Goal: Book appointment/travel/reservation

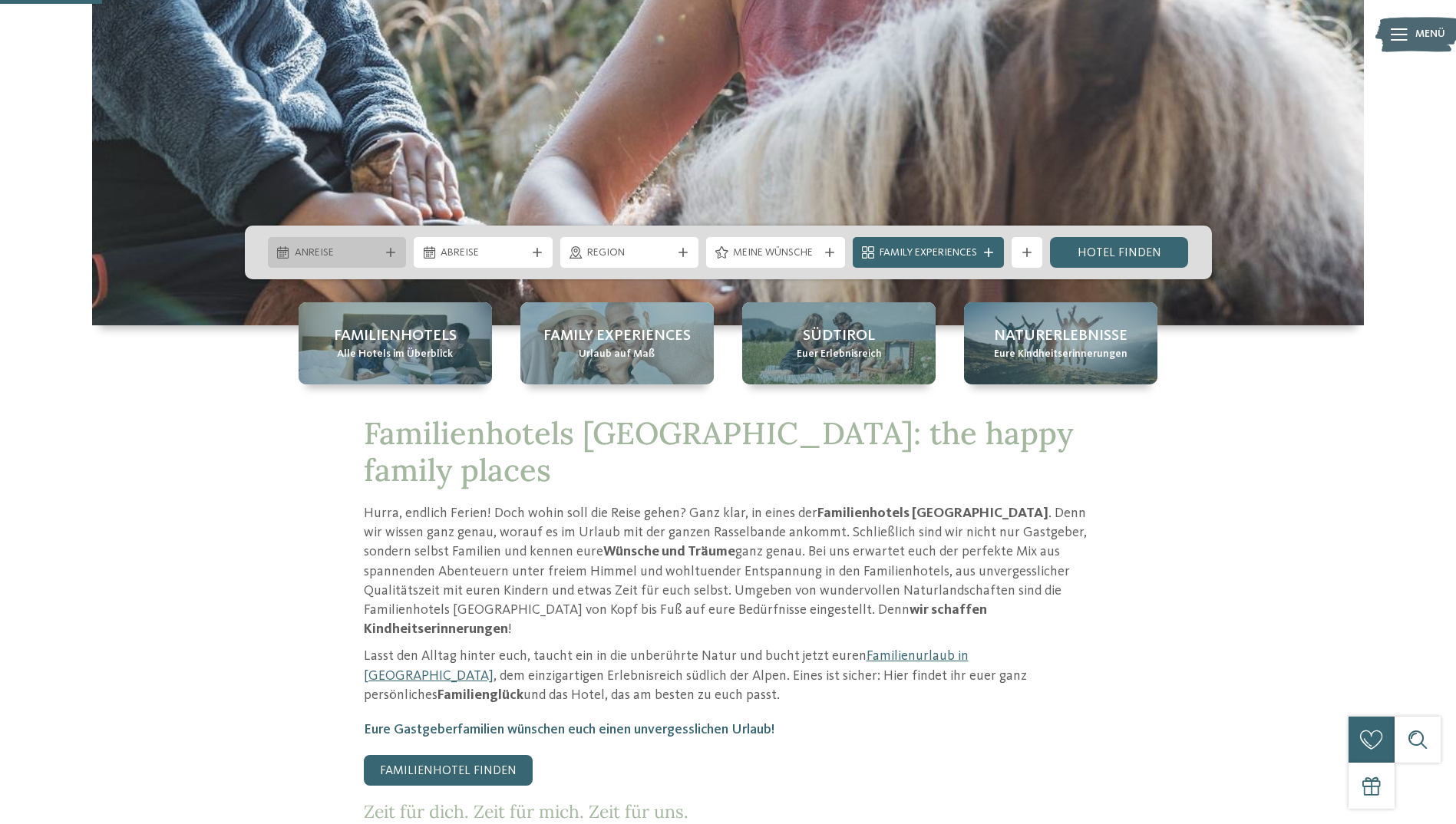
click at [385, 251] on div at bounding box center [390, 253] width 16 height 9
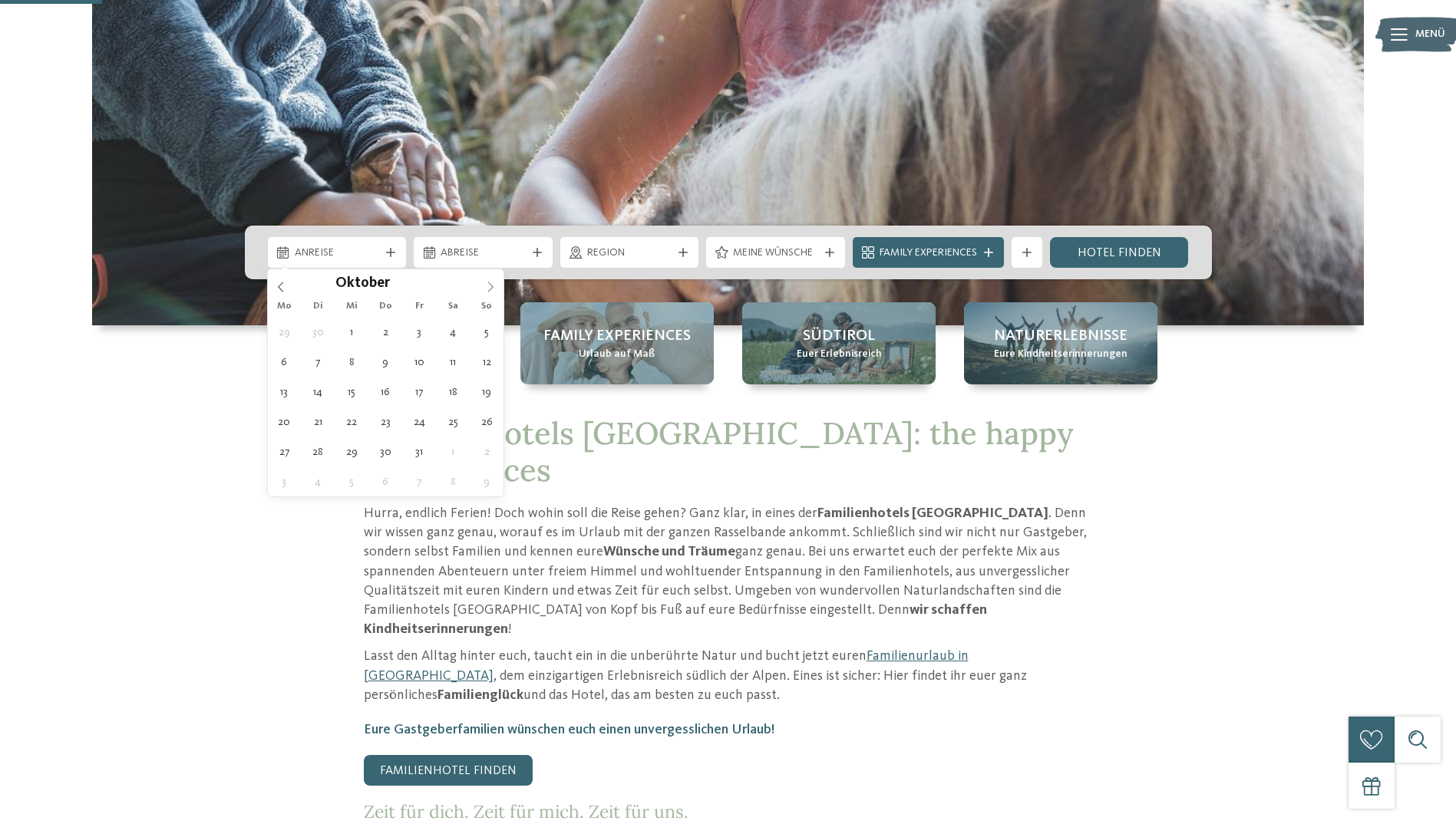
click at [494, 282] on icon at bounding box center [491, 288] width 11 height 11
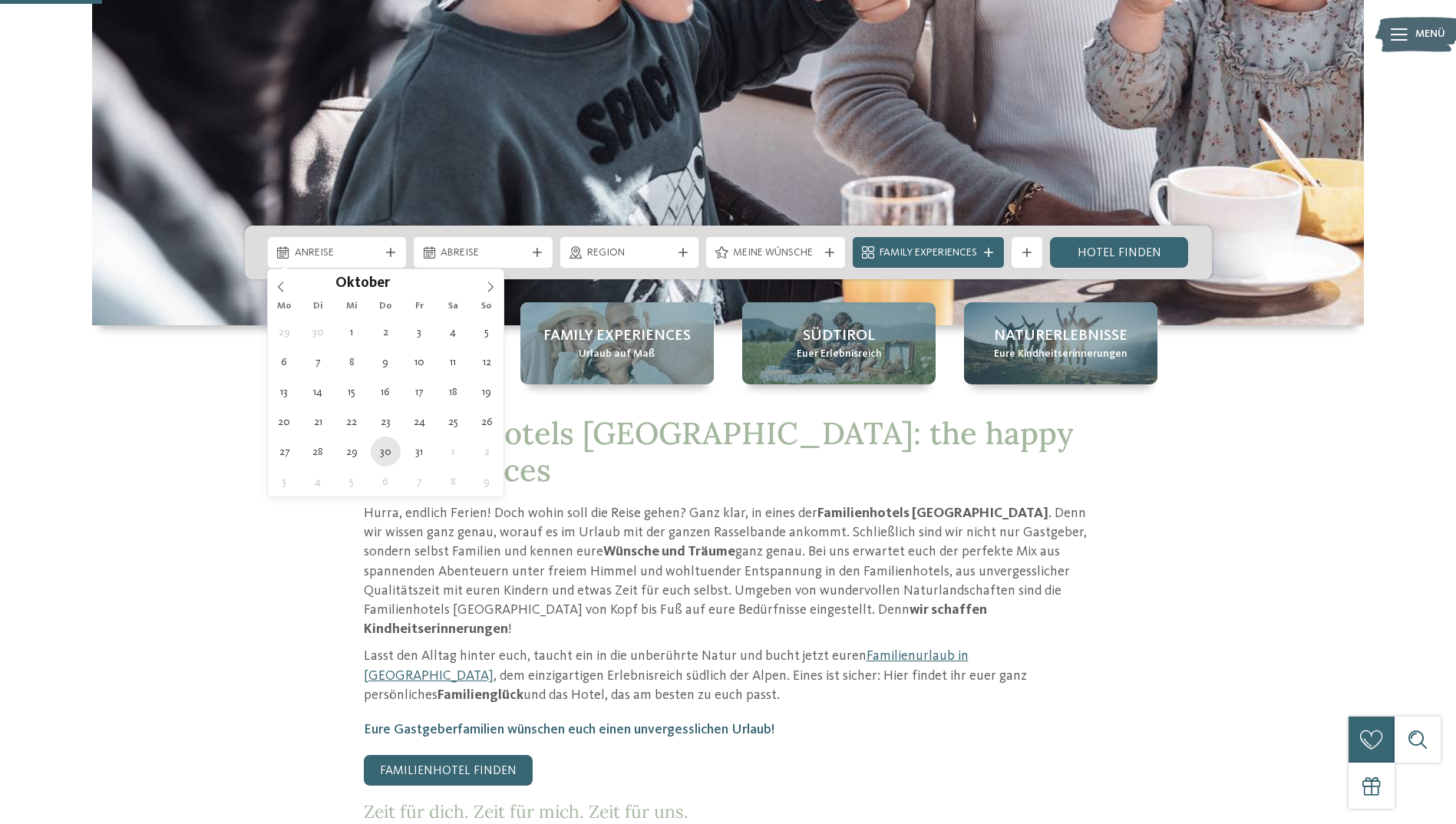
type div "[DATE]"
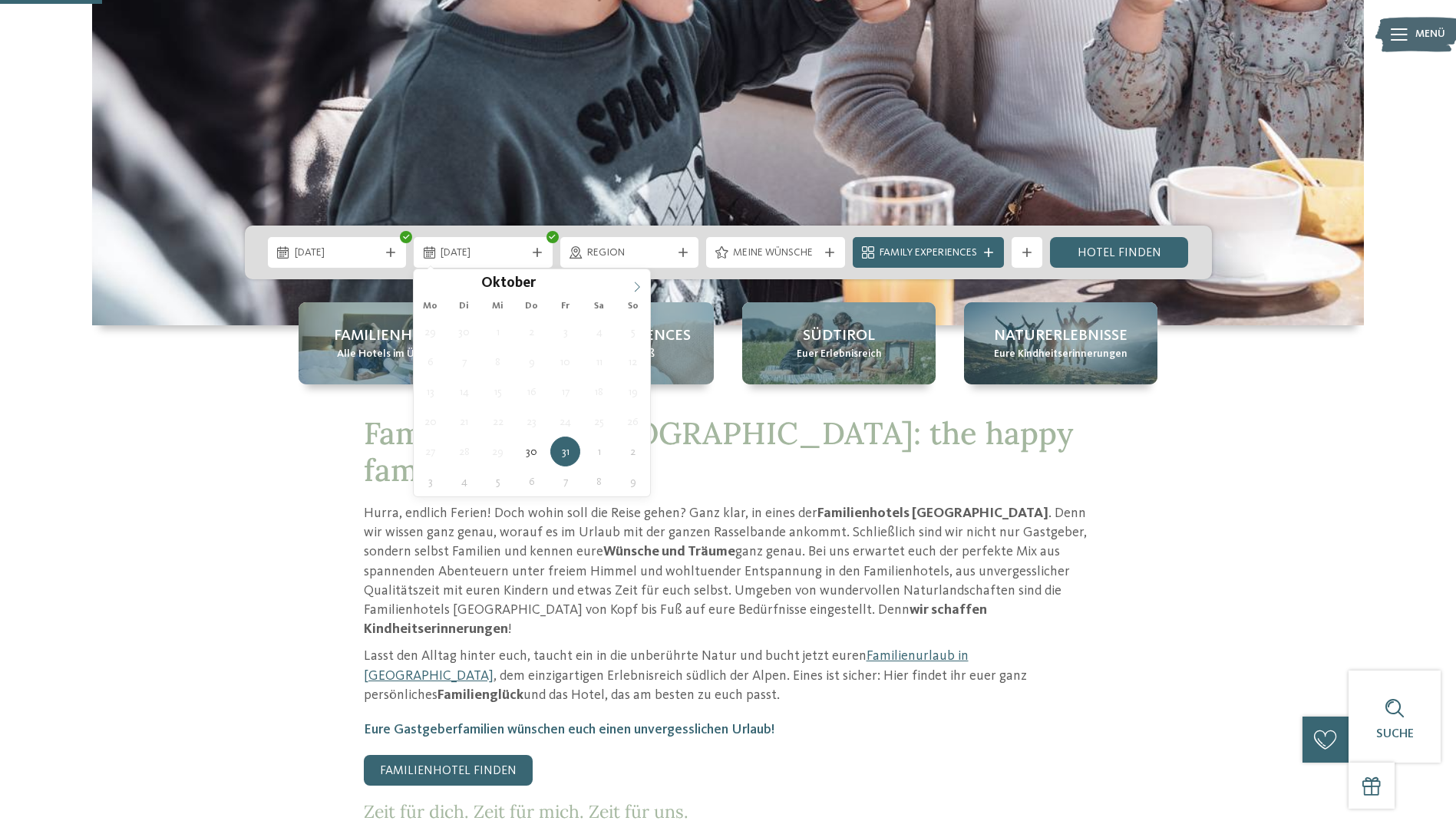
click at [638, 292] on span at bounding box center [637, 282] width 26 height 26
type div "[DATE]"
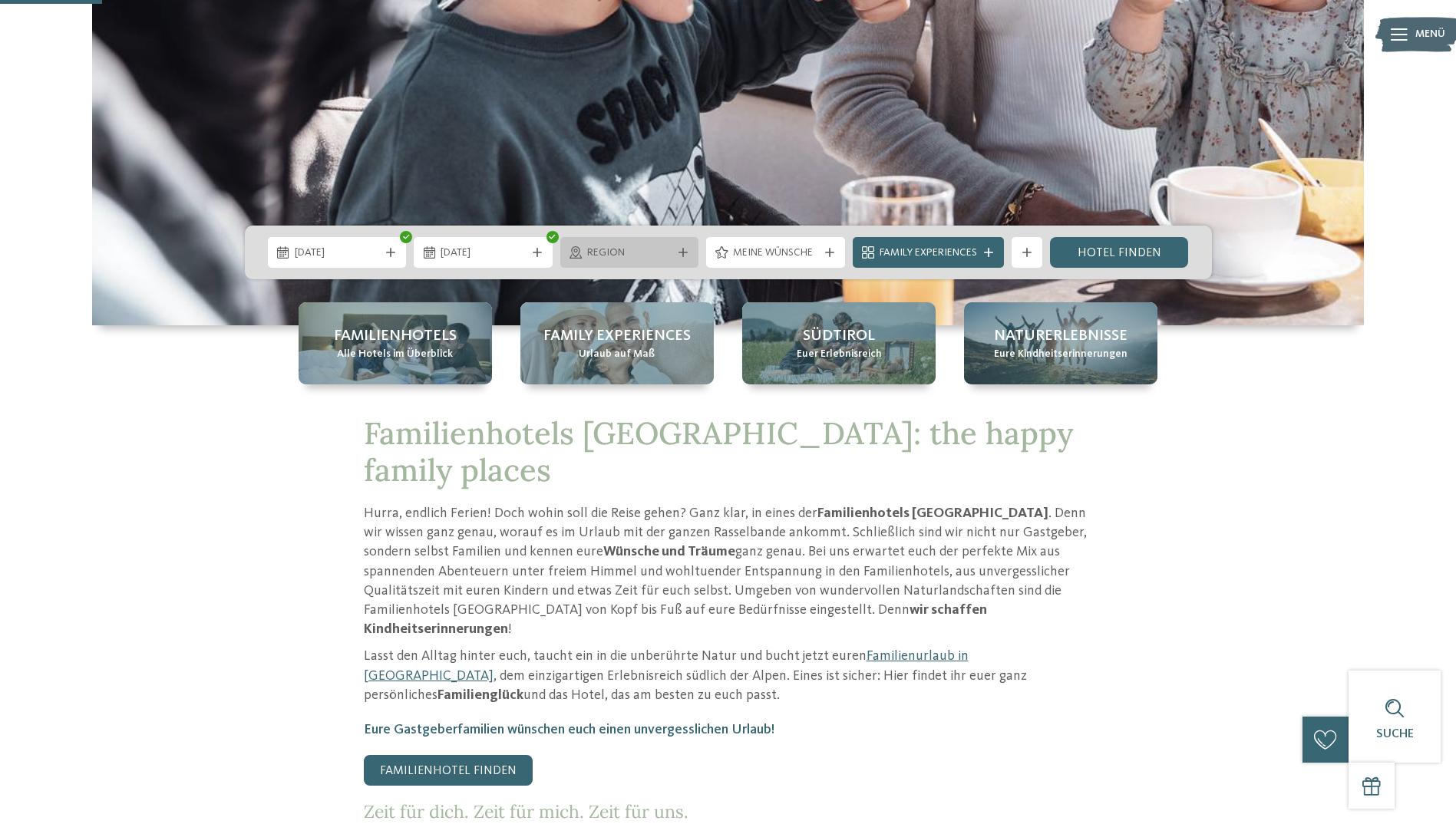
click at [606, 260] on span "Region" at bounding box center [630, 253] width 85 height 16
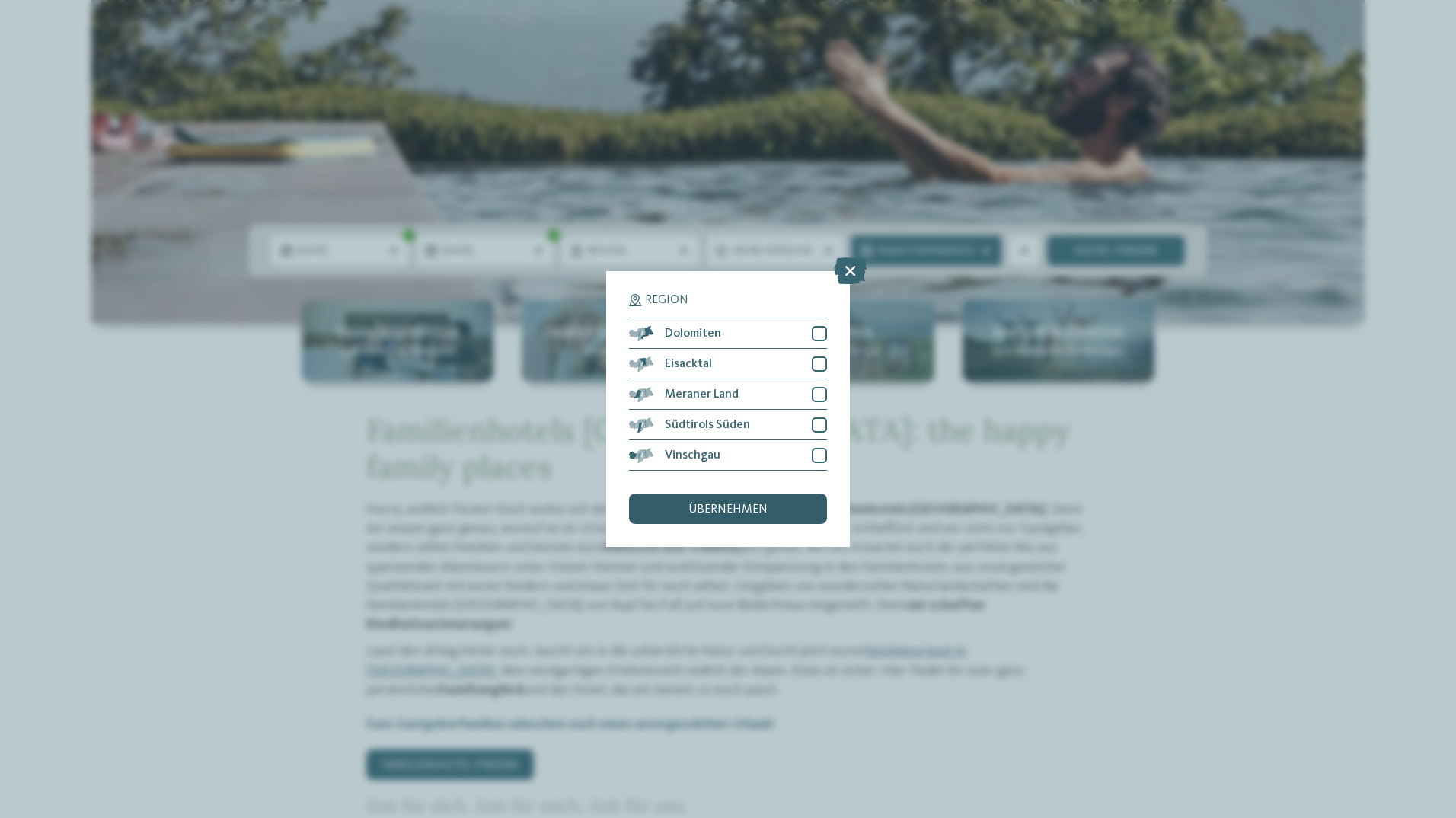
click at [698, 509] on span "übernehmen" at bounding box center [728, 509] width 80 height 12
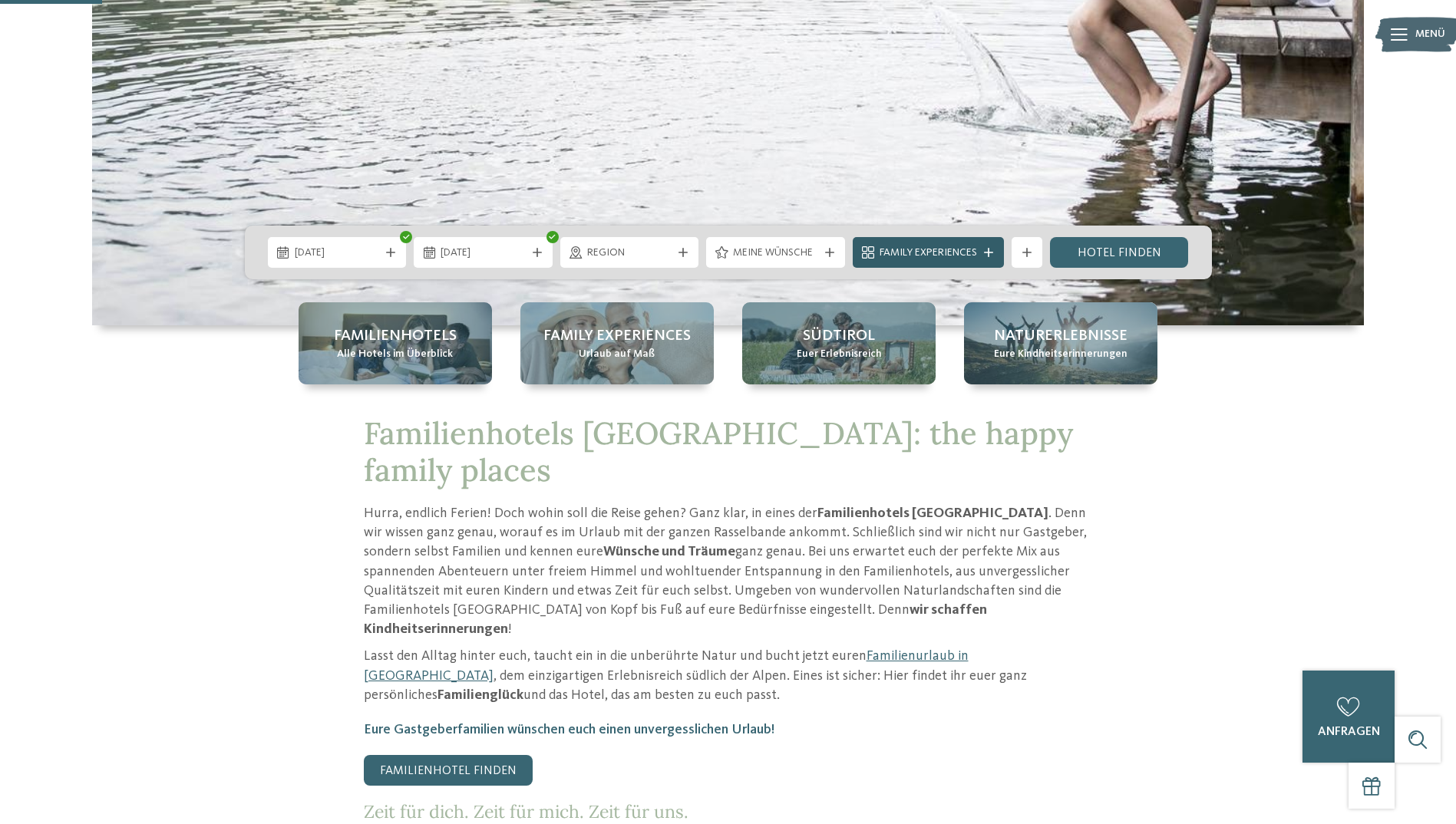
click at [988, 253] on icon at bounding box center [988, 253] width 9 height 9
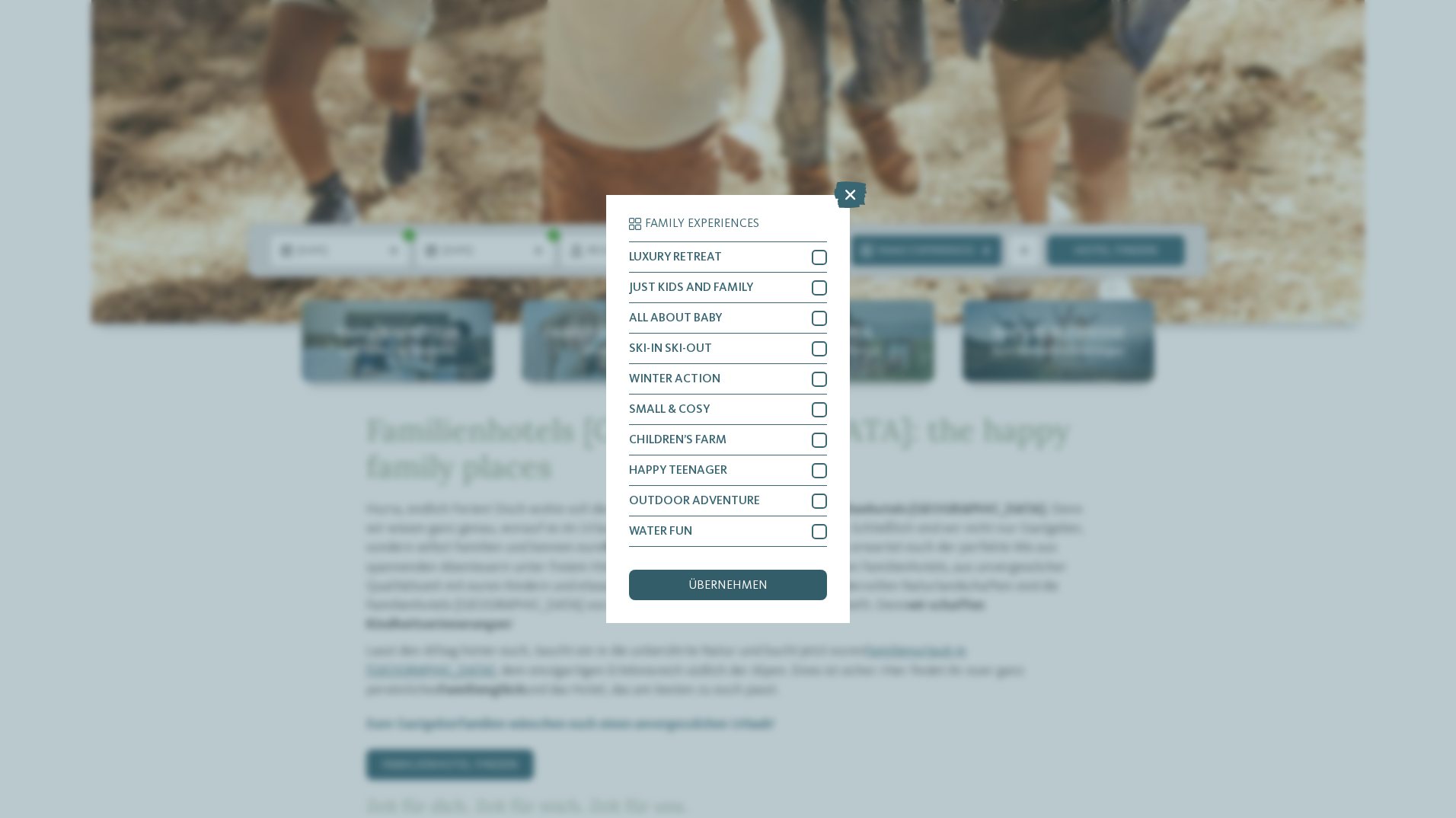
click at [700, 580] on span "übernehmen" at bounding box center [728, 586] width 80 height 12
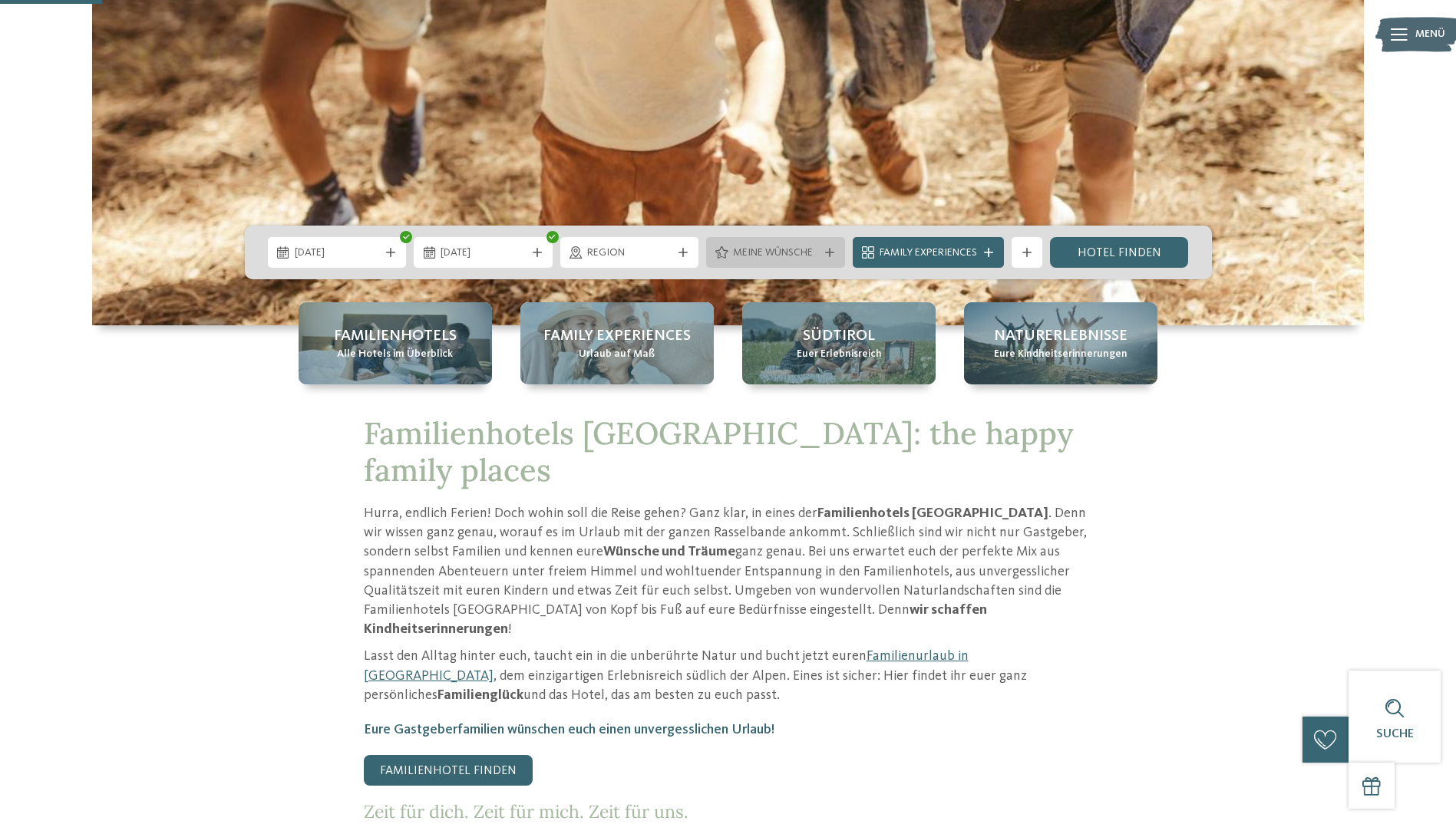
click at [786, 254] on span "Meine Wünsche" at bounding box center [775, 253] width 85 height 16
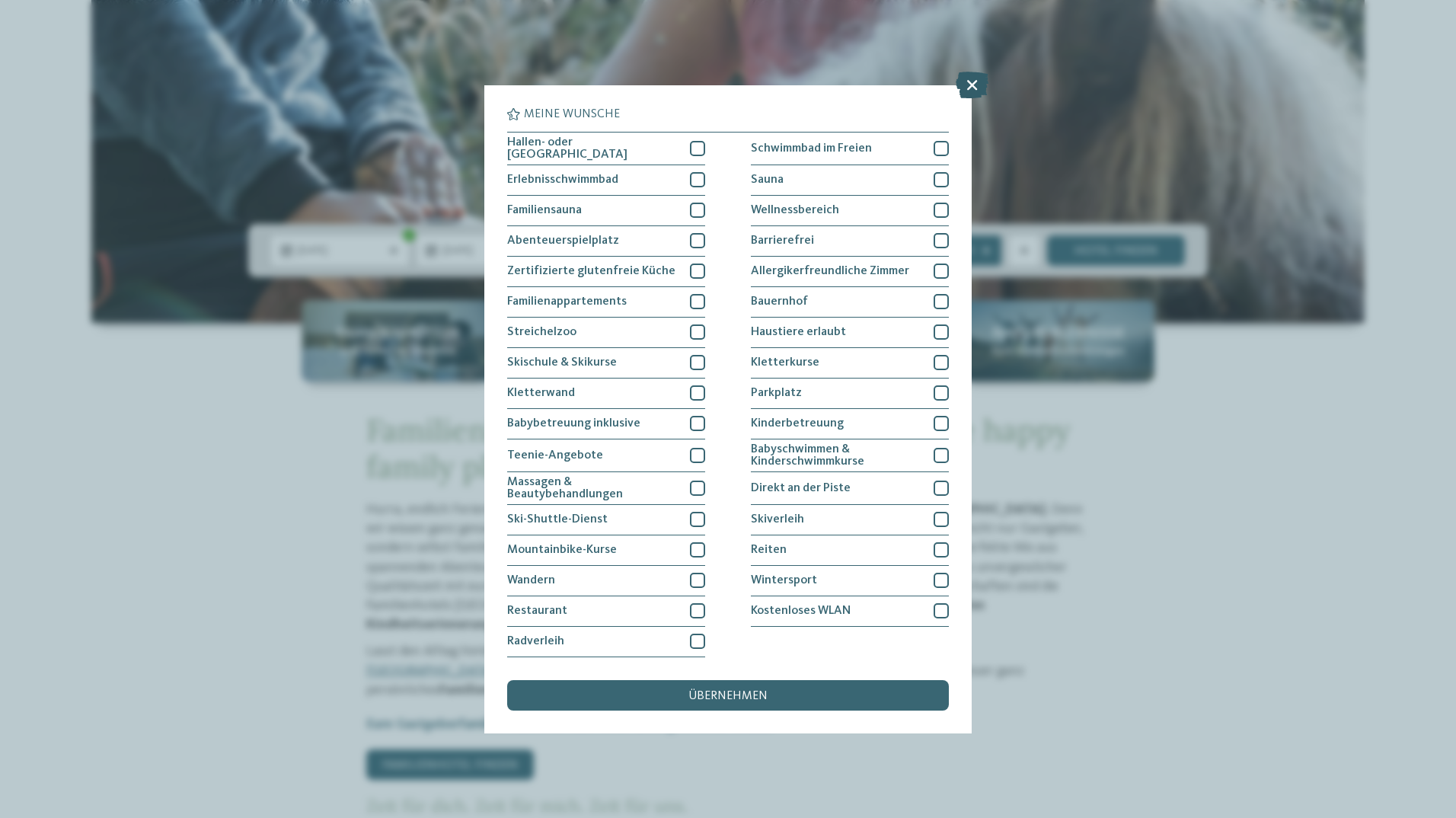
click at [972, 83] on icon at bounding box center [972, 83] width 33 height 27
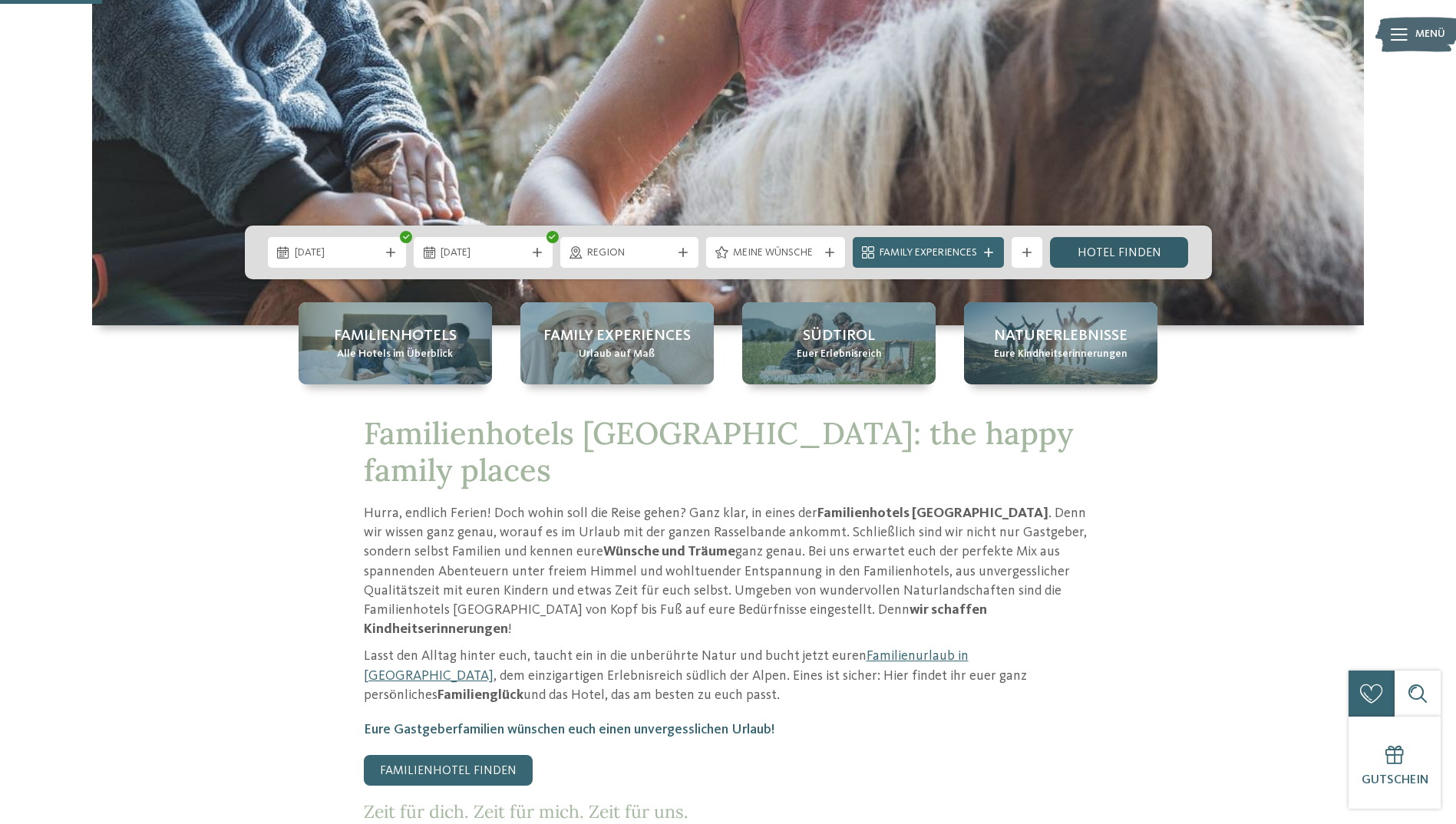
click at [1101, 248] on link "Hotel finden" at bounding box center [1119, 252] width 139 height 30
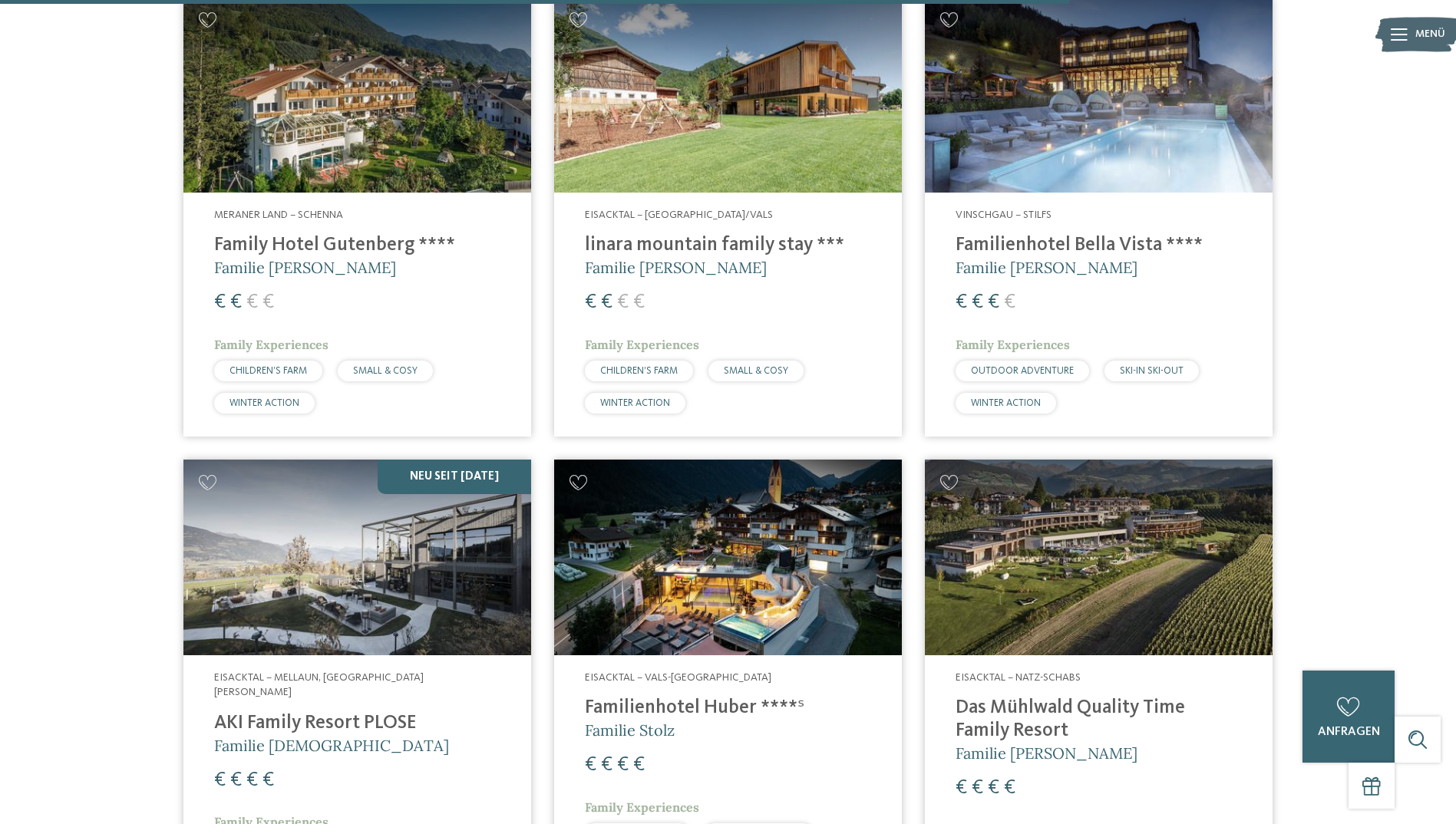
scroll to position [2707, 0]
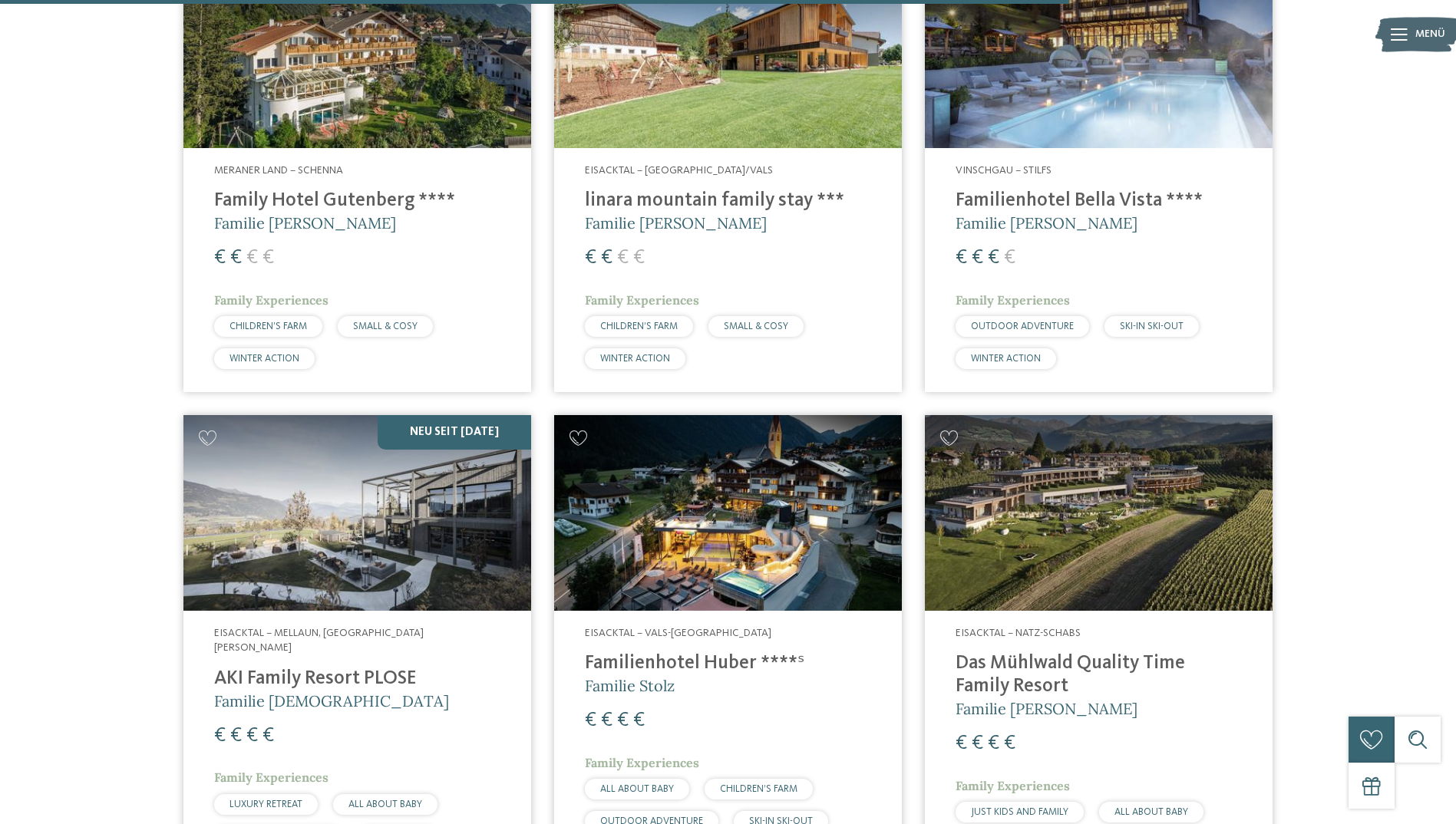
click at [373, 667] on h4 "AKI Family Resort PLOSE" at bounding box center [357, 678] width 287 height 23
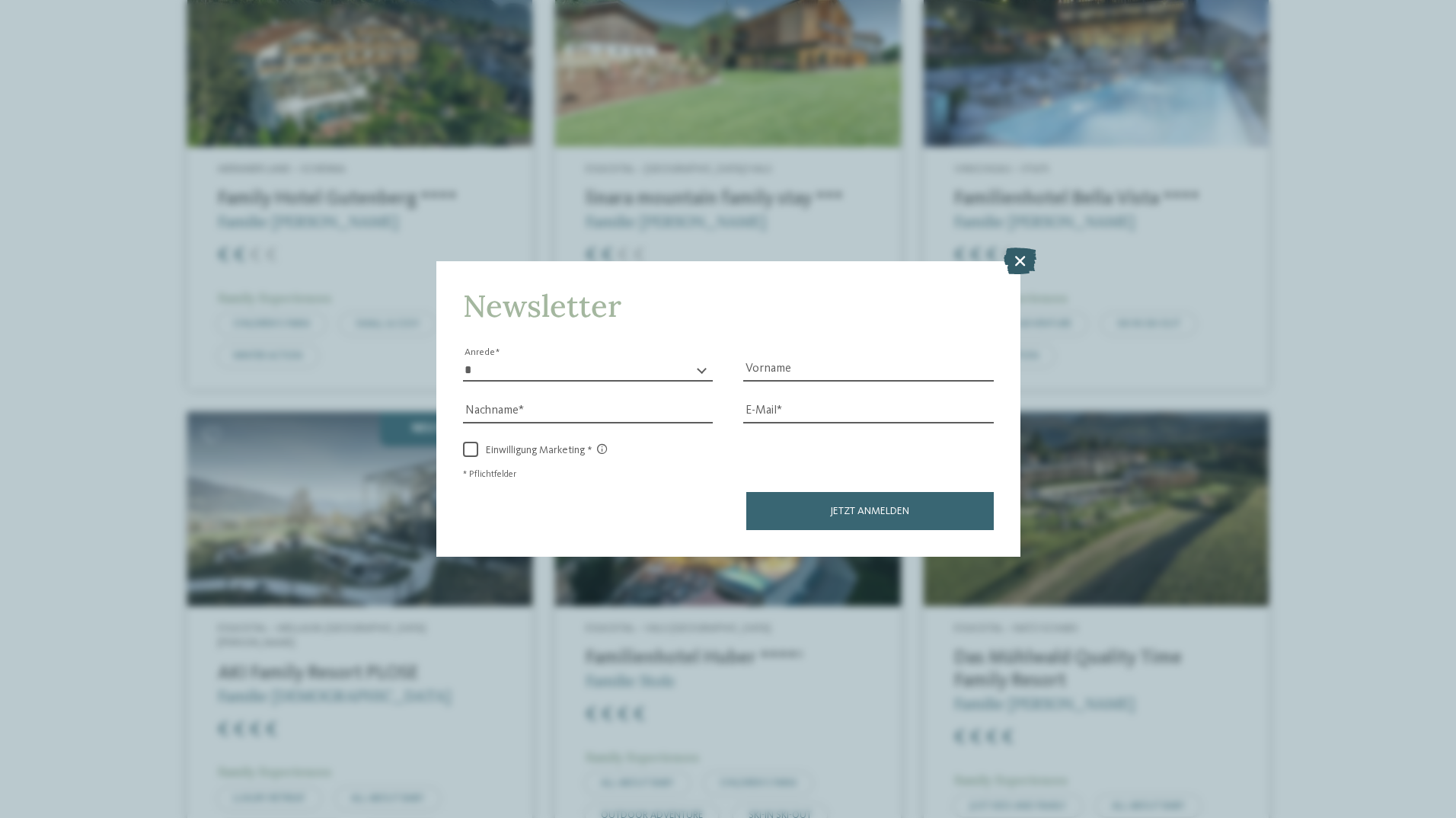
click at [1025, 263] on icon at bounding box center [1020, 260] width 33 height 27
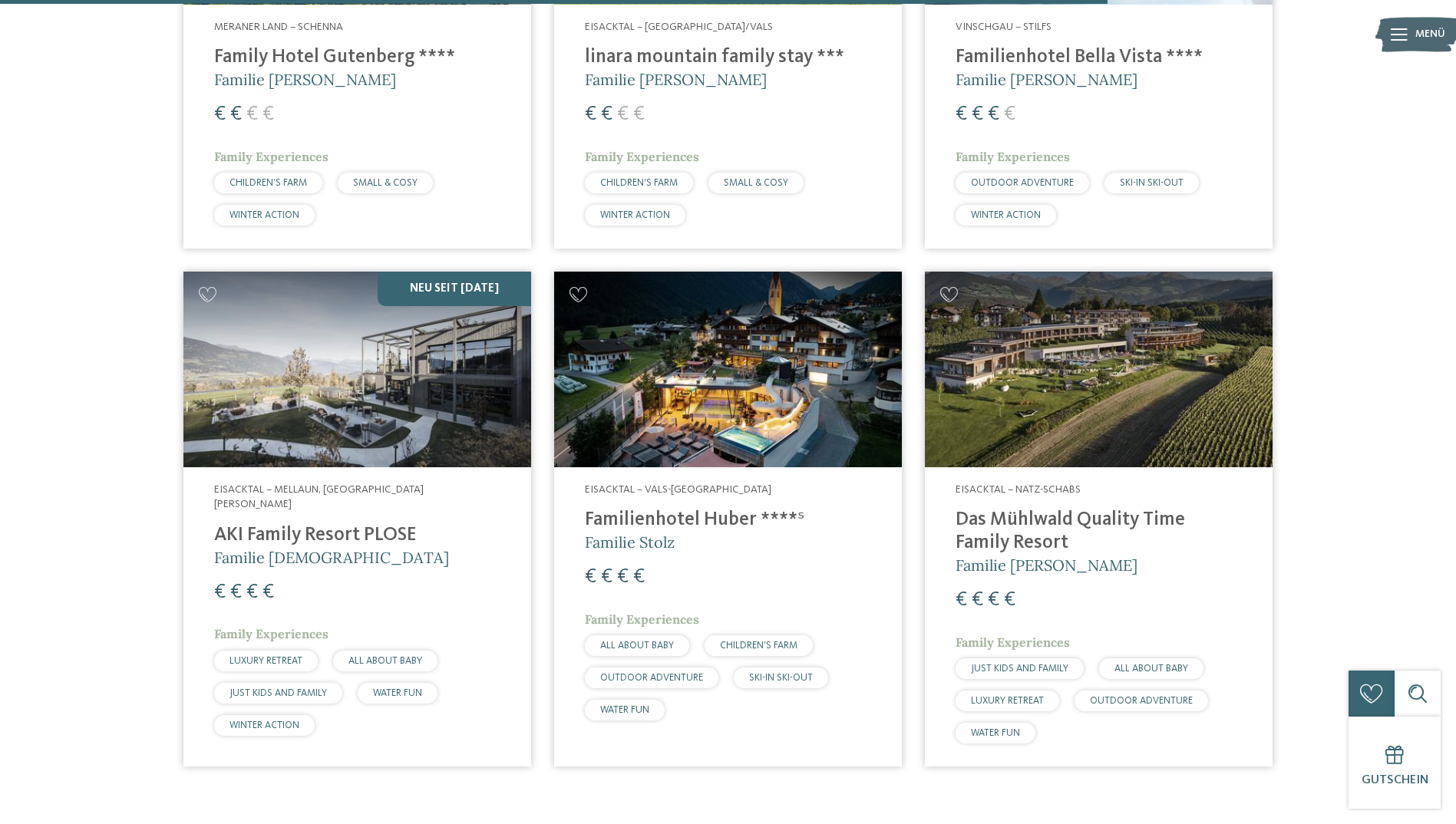
scroll to position [2937, 0]
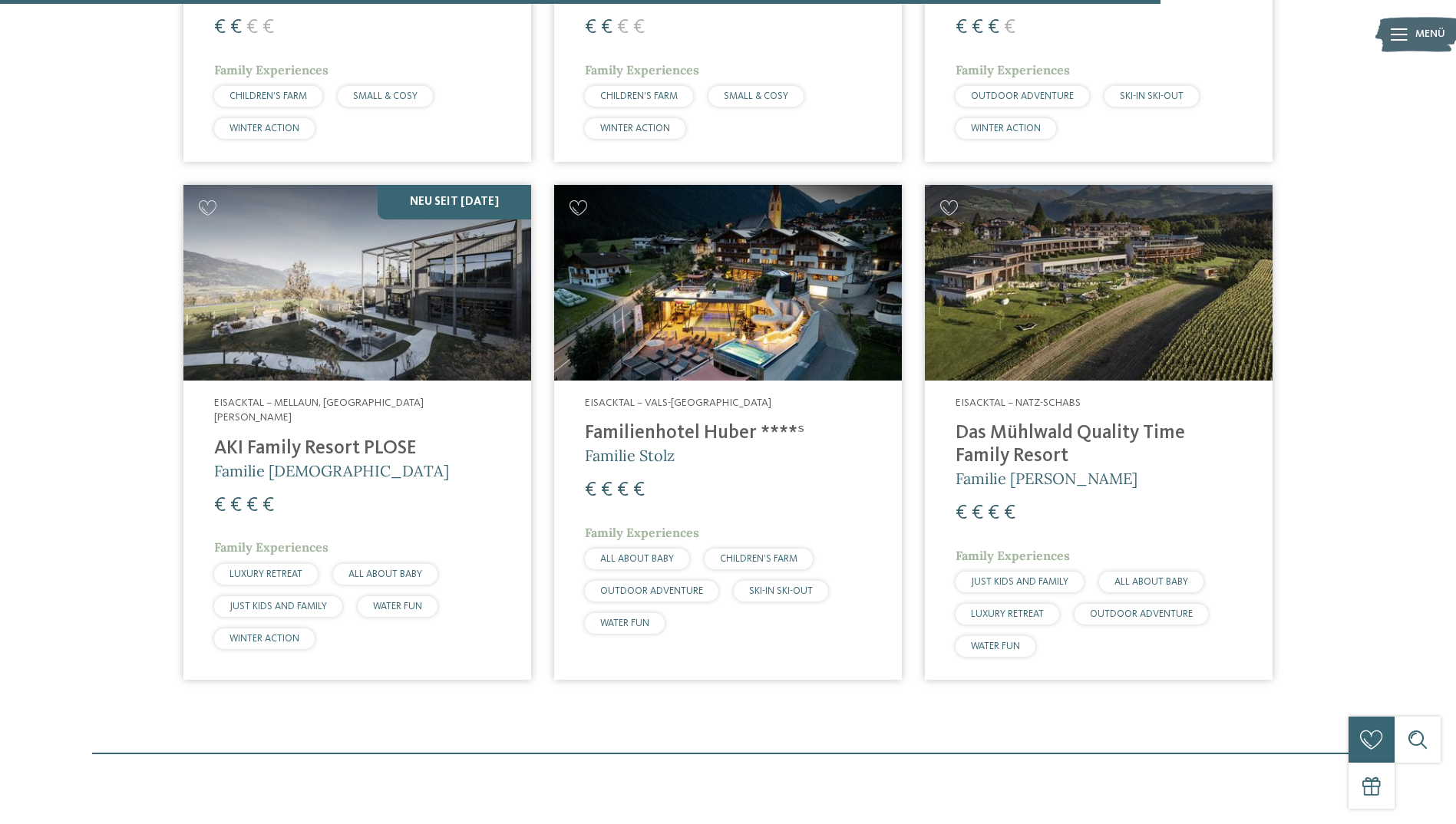
click at [669, 423] on h4 "Familienhotel Huber ****ˢ" at bounding box center [728, 433] width 287 height 23
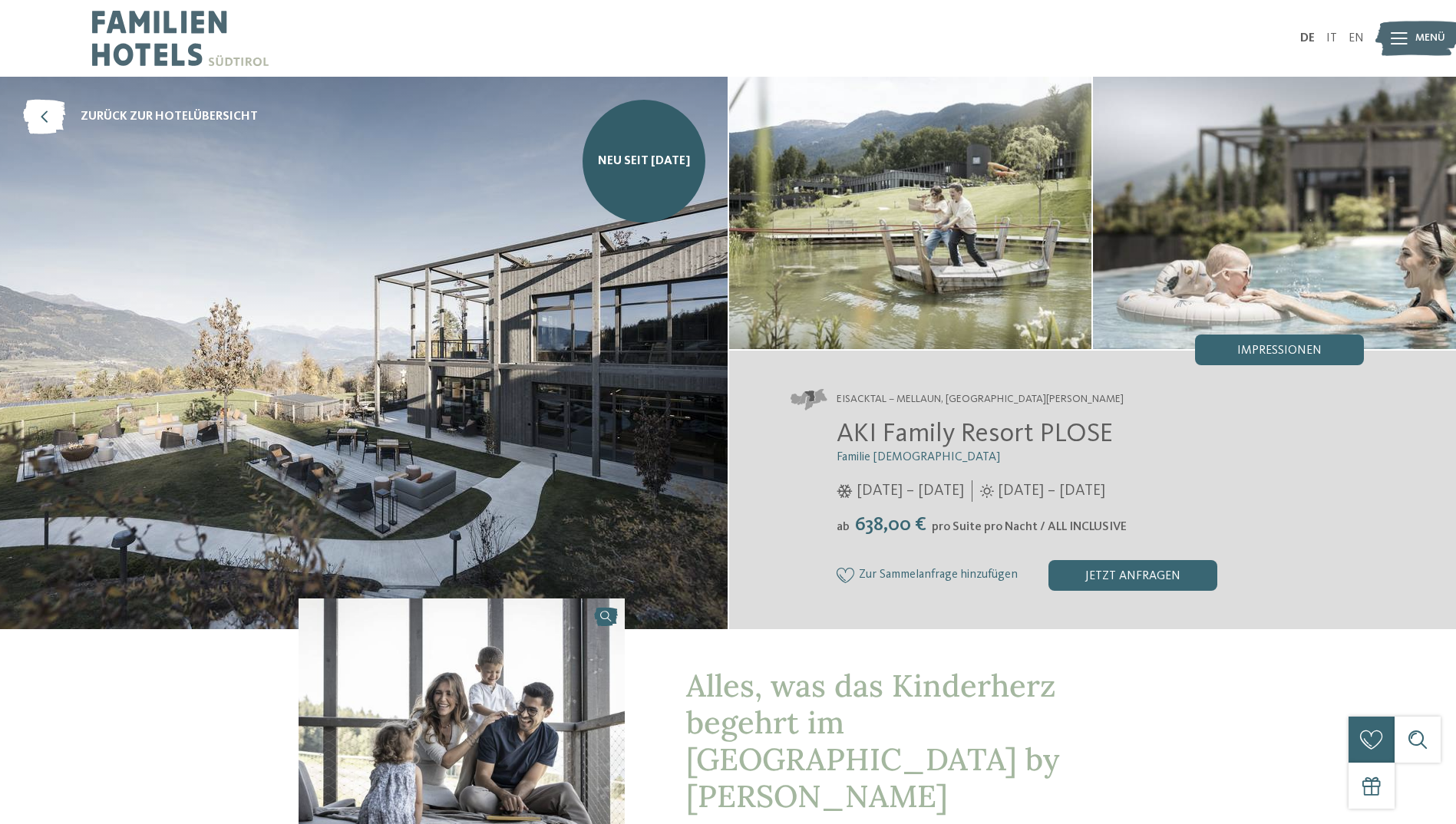
click at [548, 403] on img at bounding box center [363, 352] width 728 height 552
click at [1274, 356] on span "Impressionen" at bounding box center [1280, 350] width 85 height 12
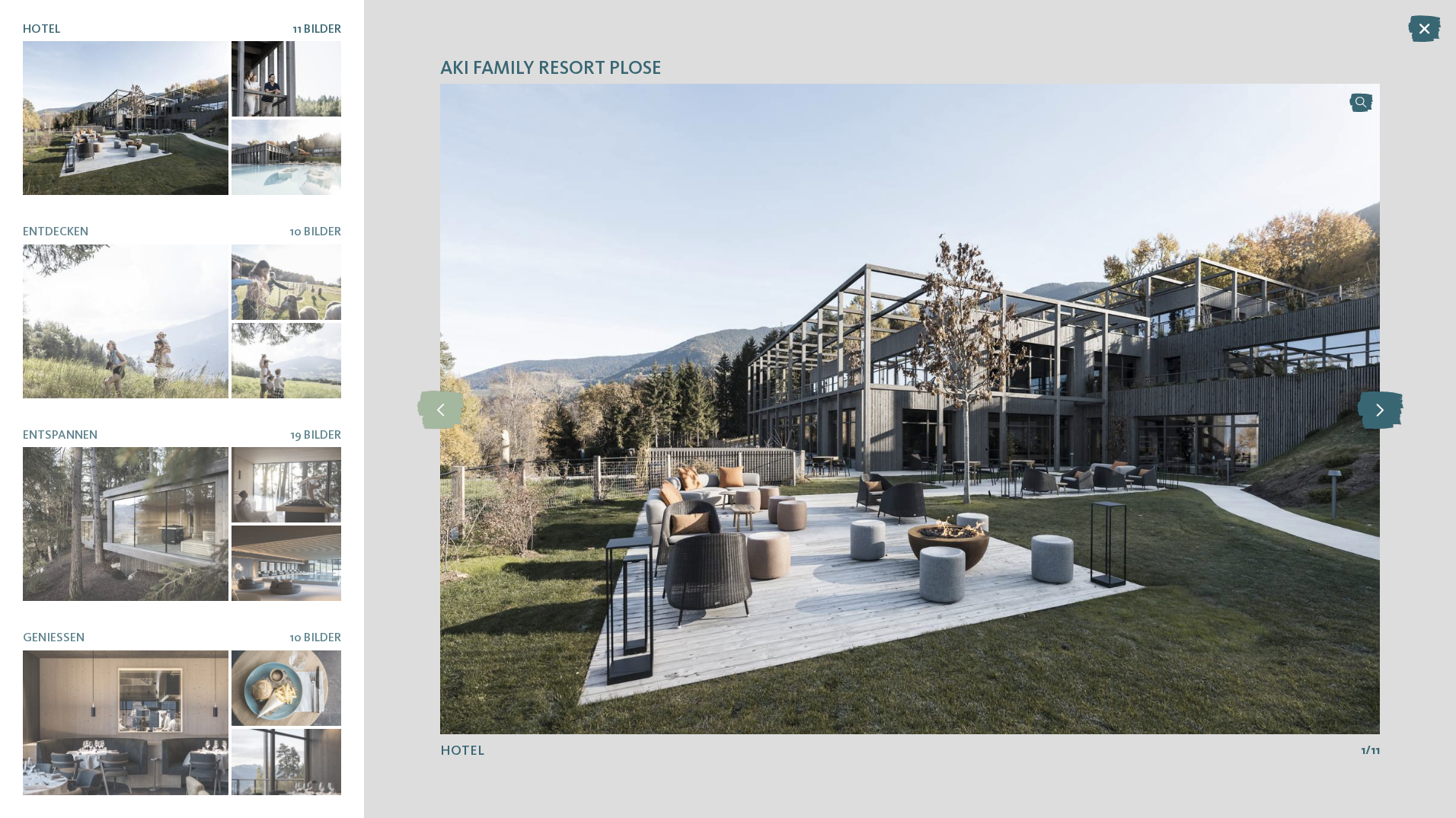
click at [1369, 412] on icon at bounding box center [1380, 409] width 47 height 38
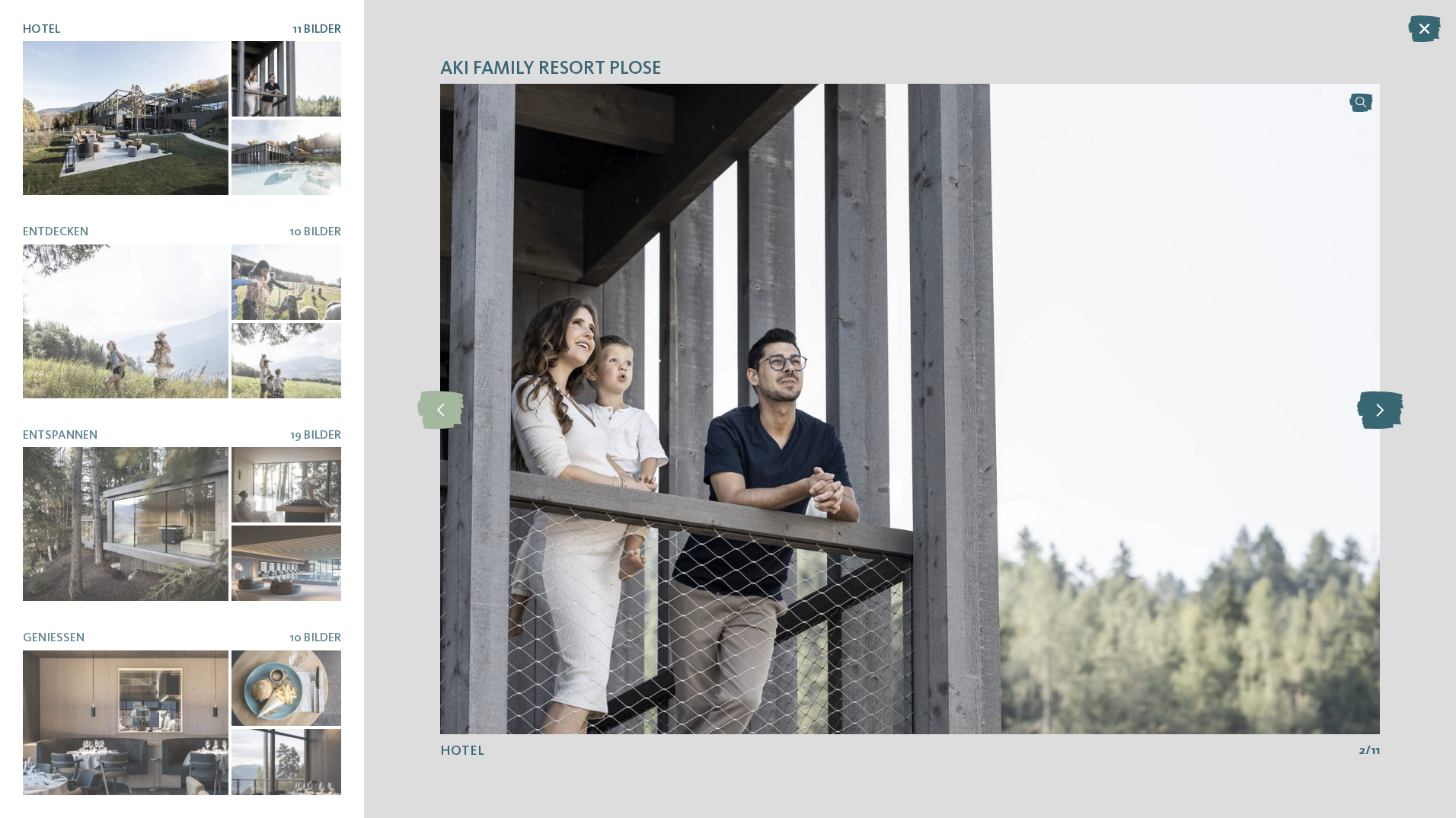
click at [1369, 412] on icon at bounding box center [1380, 409] width 47 height 38
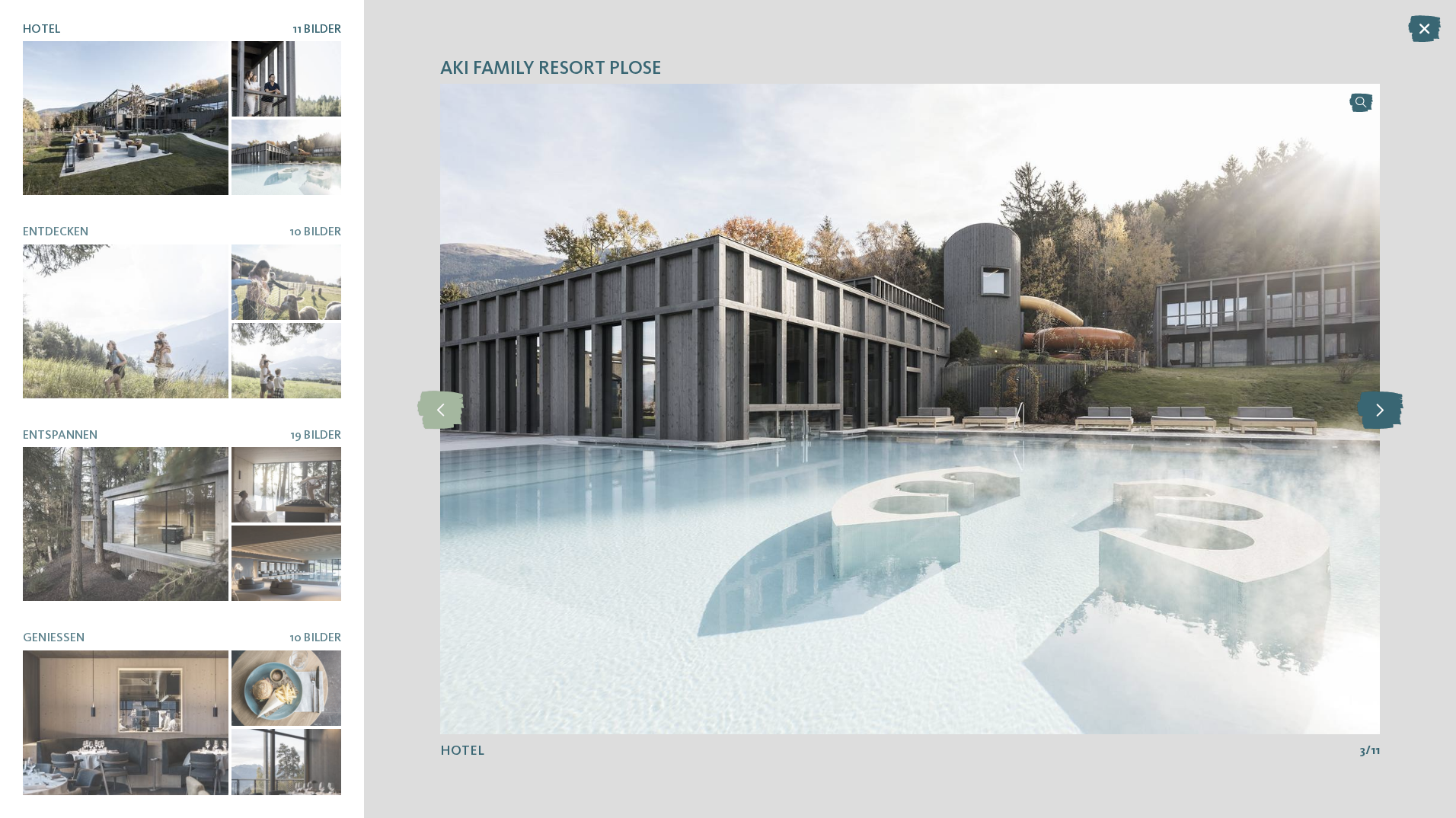
click at [1369, 412] on icon at bounding box center [1380, 409] width 47 height 38
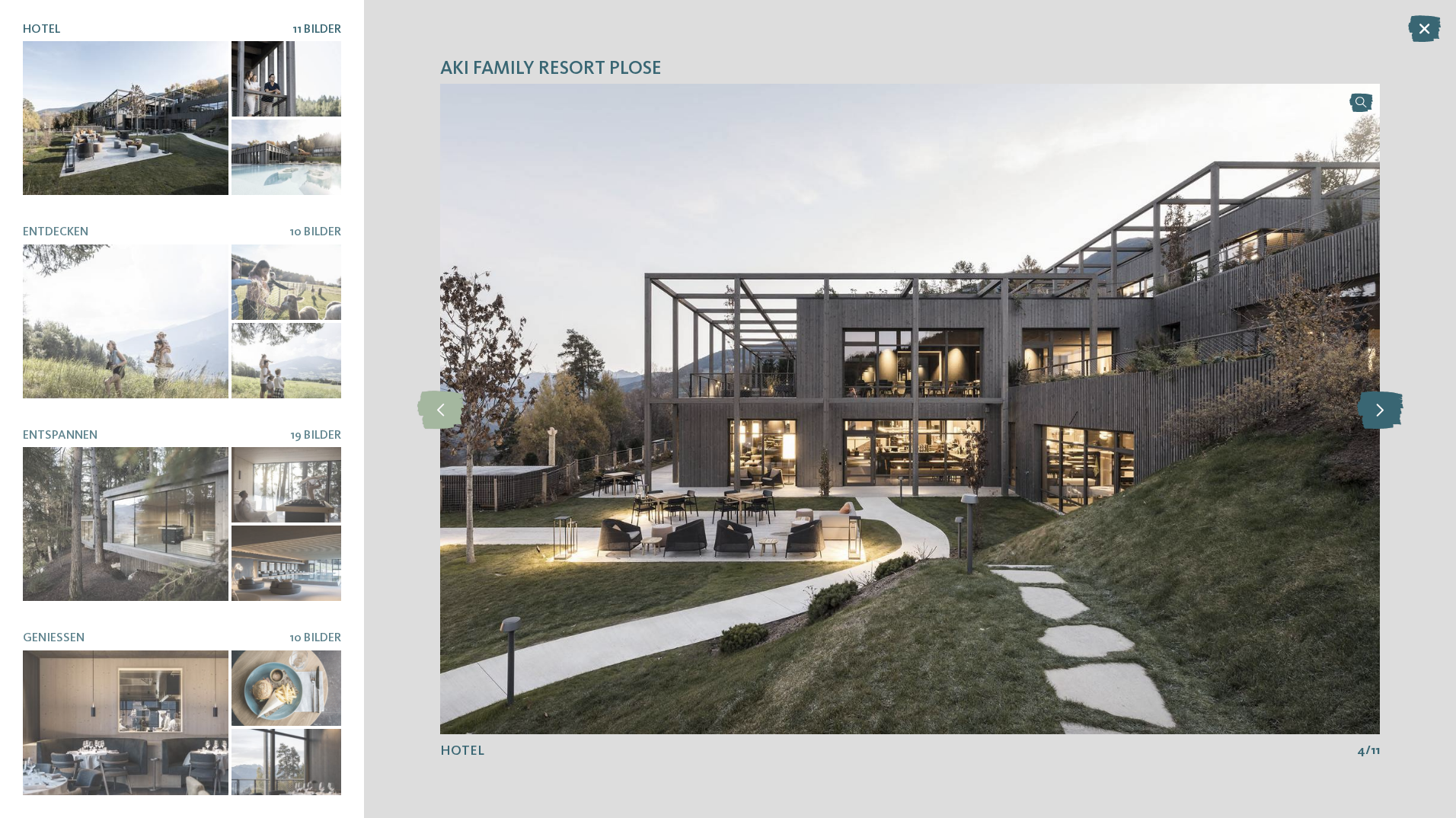
click at [1376, 411] on icon at bounding box center [1380, 409] width 47 height 38
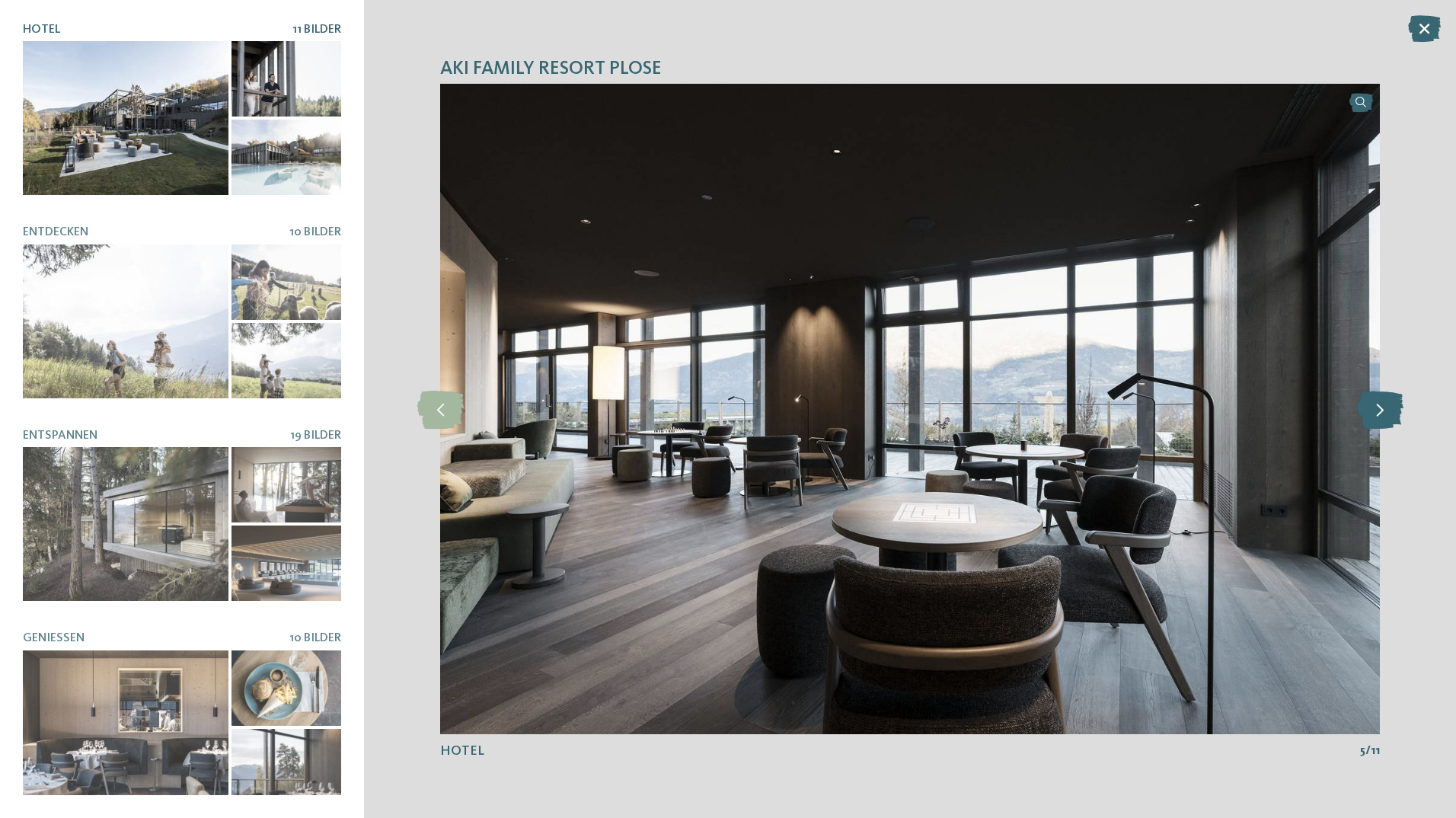
click at [1376, 411] on icon at bounding box center [1380, 409] width 47 height 38
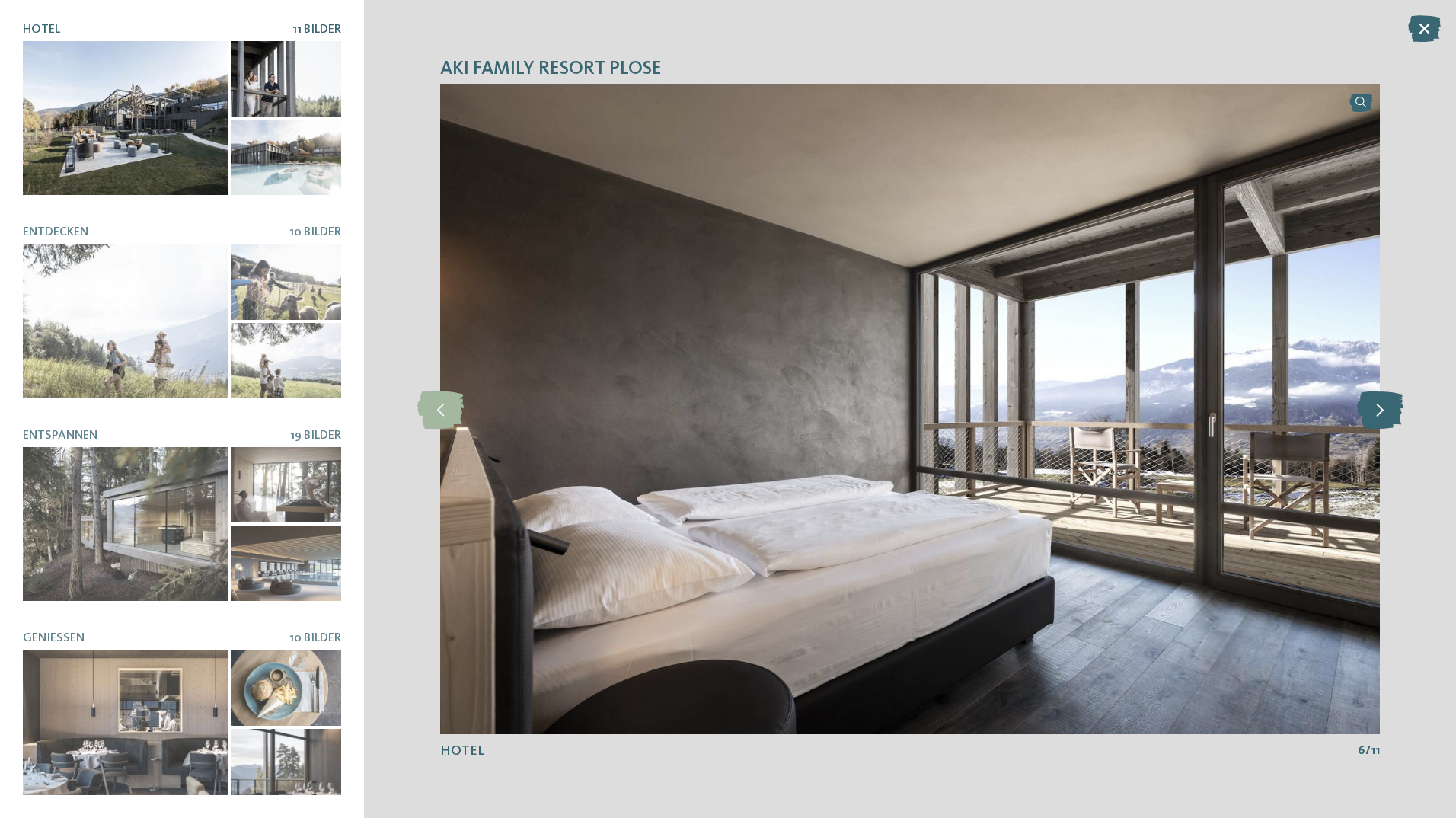
click at [1376, 411] on icon at bounding box center [1380, 409] width 47 height 38
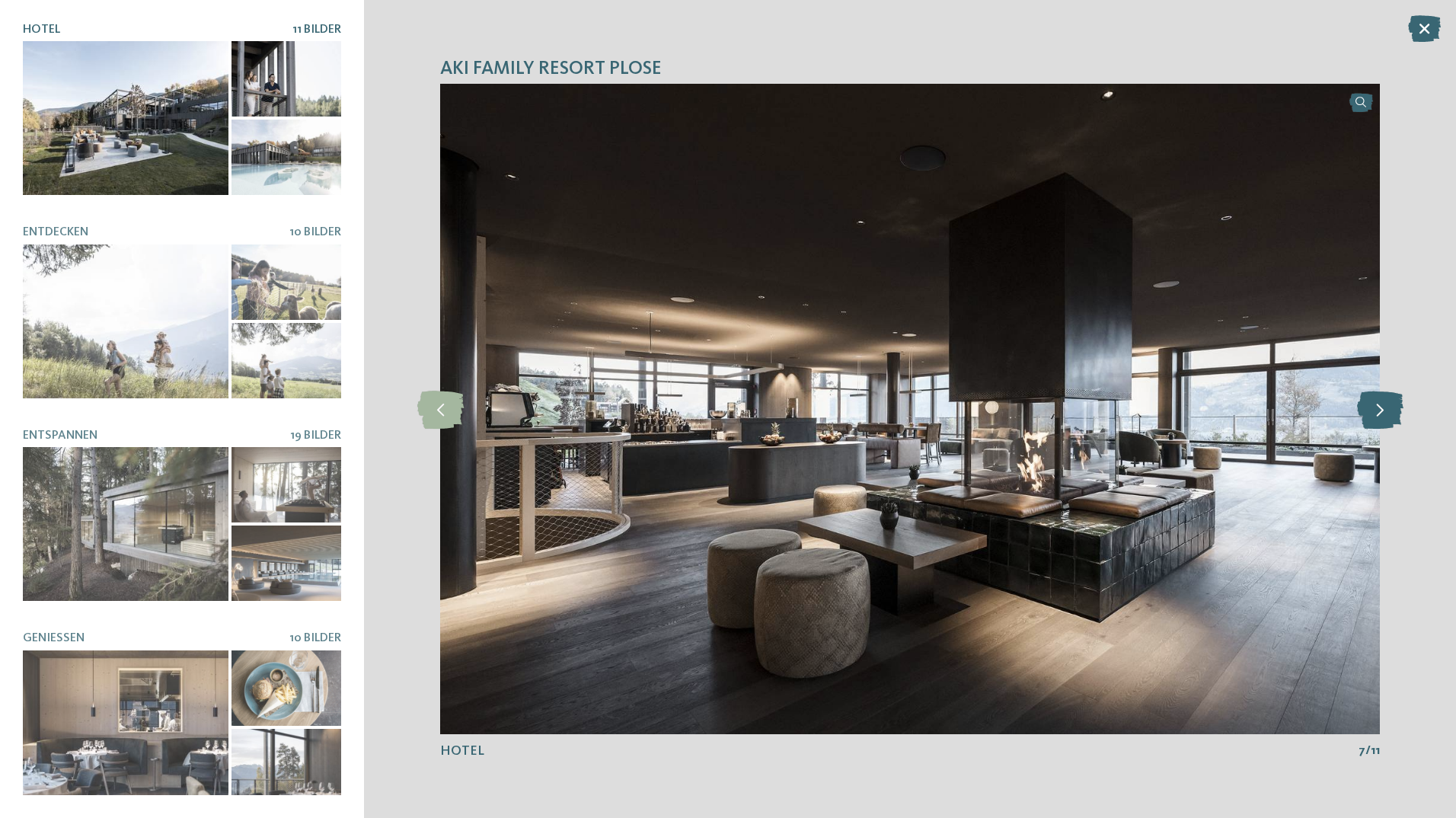
click at [1376, 411] on icon at bounding box center [1380, 409] width 47 height 38
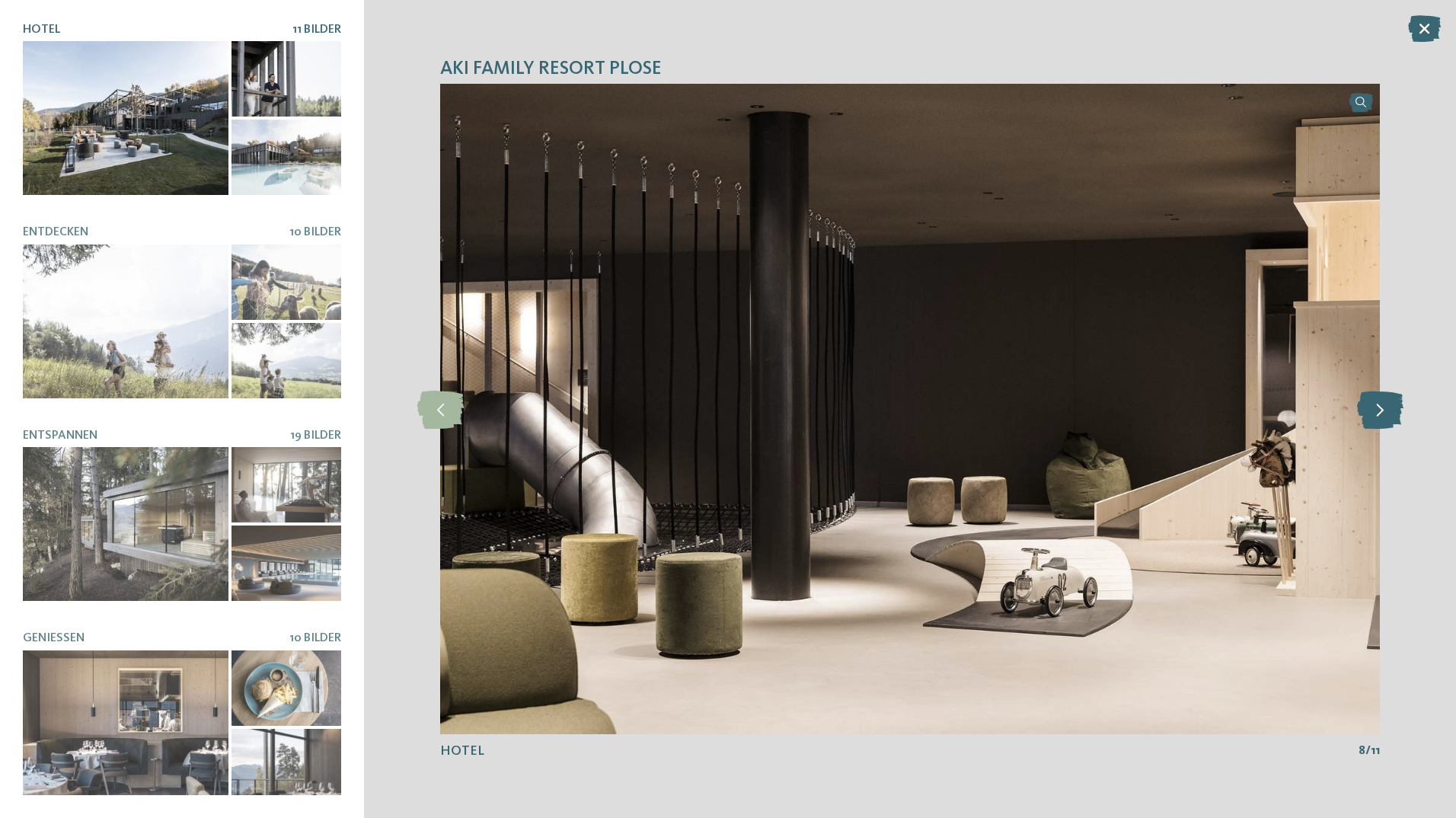
click at [1376, 411] on icon at bounding box center [1380, 409] width 47 height 38
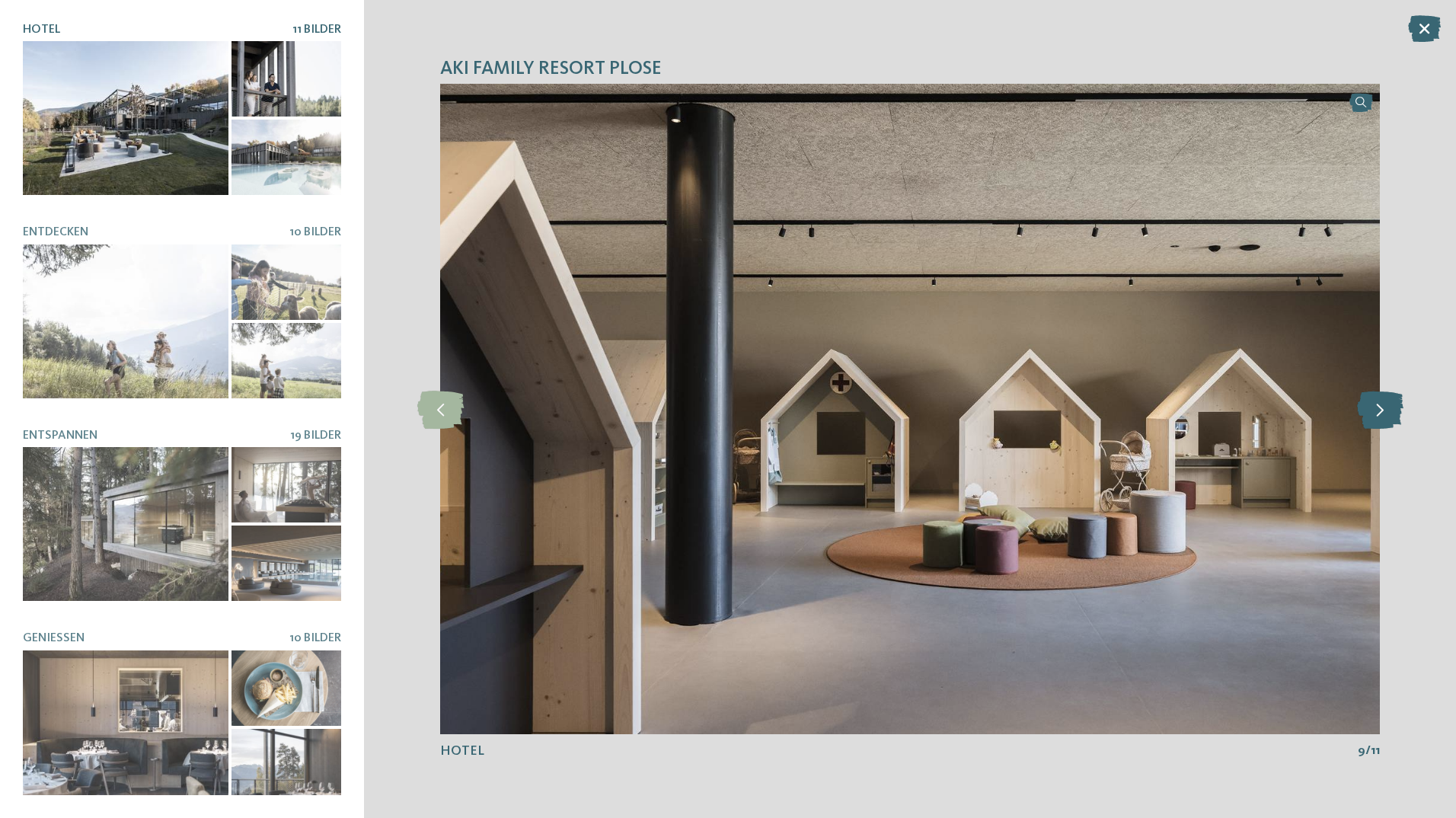
click at [1376, 411] on icon at bounding box center [1380, 409] width 47 height 38
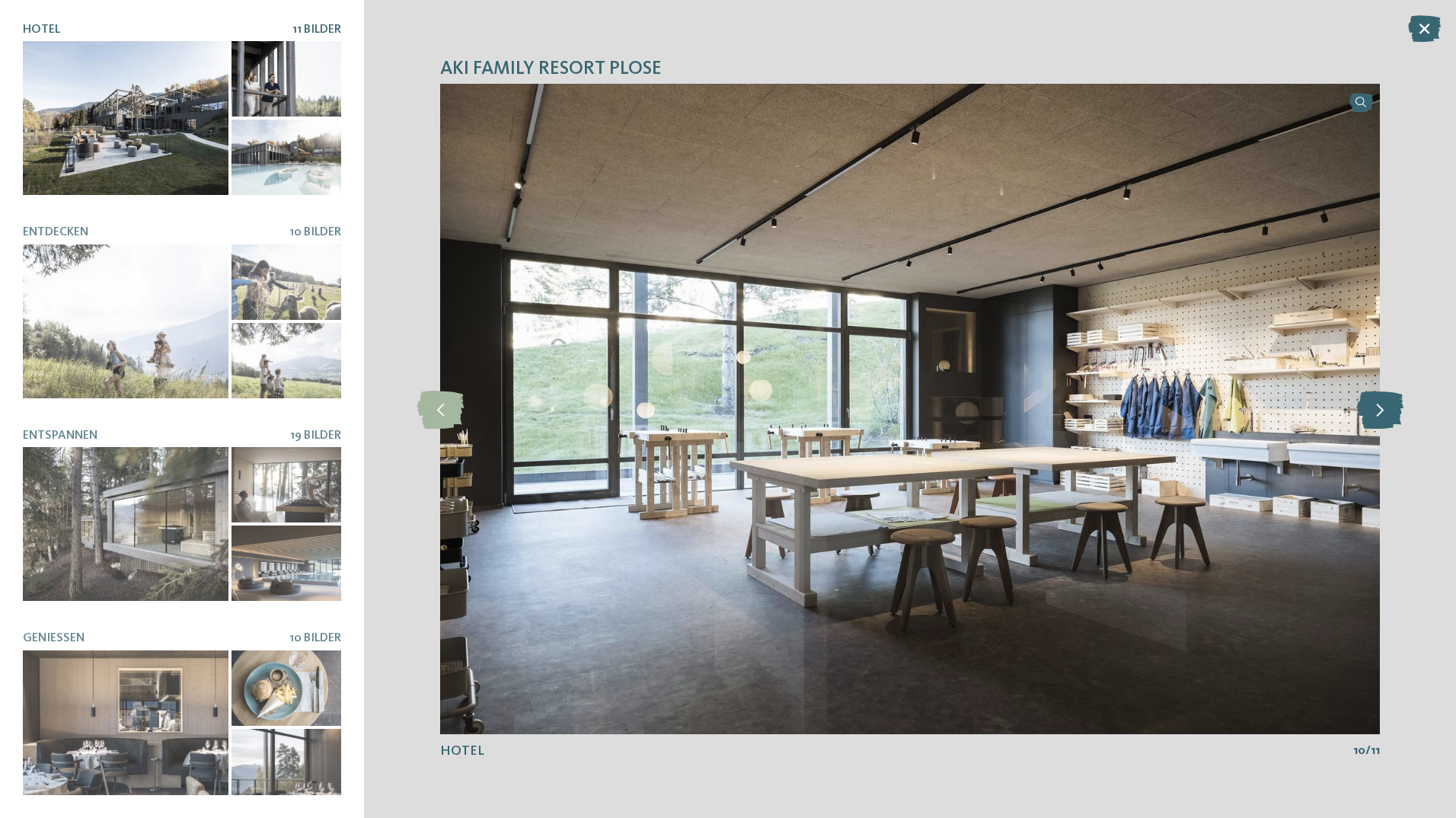
click at [1376, 411] on icon at bounding box center [1380, 409] width 47 height 38
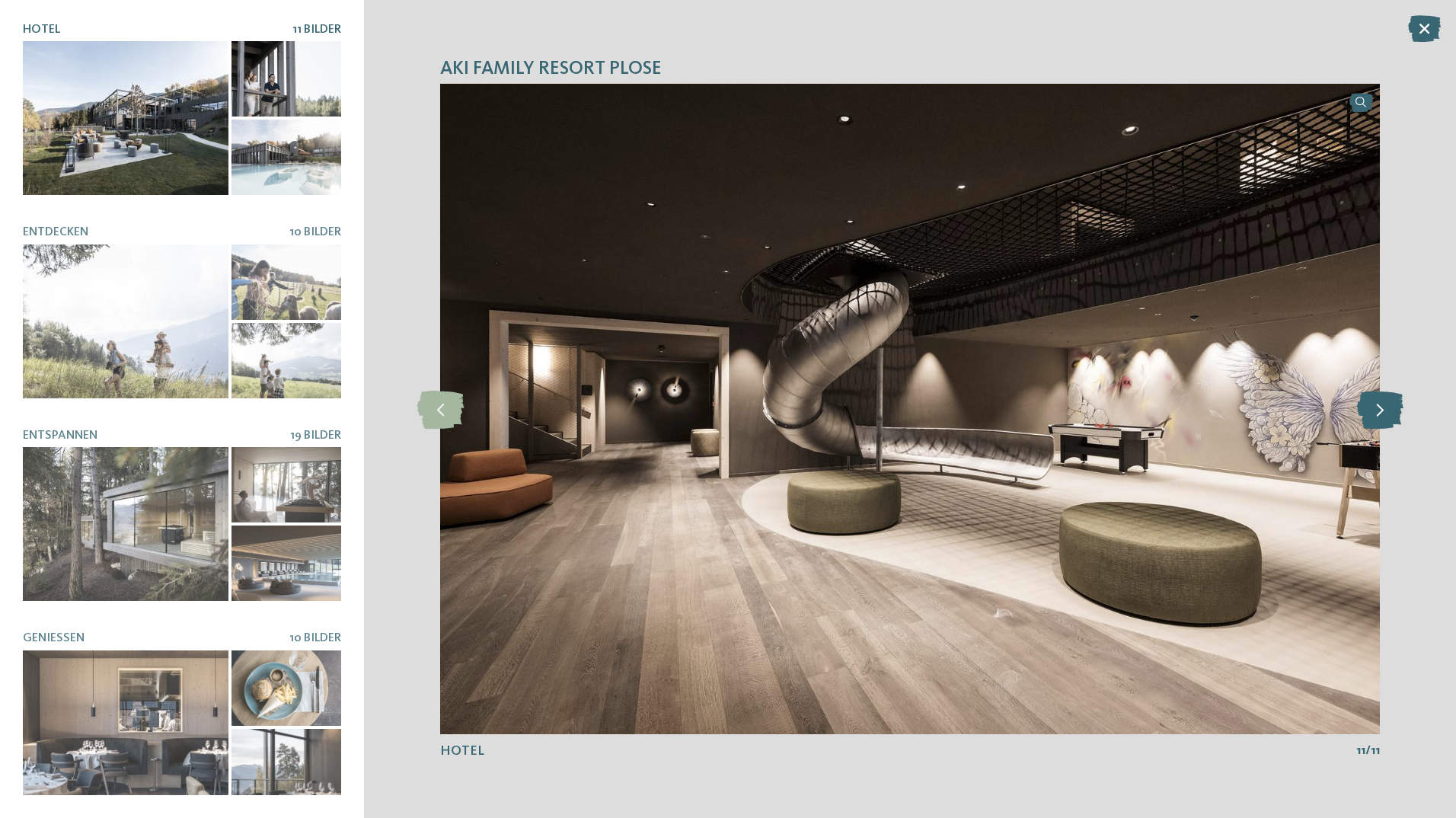
click at [1376, 411] on icon at bounding box center [1380, 409] width 47 height 38
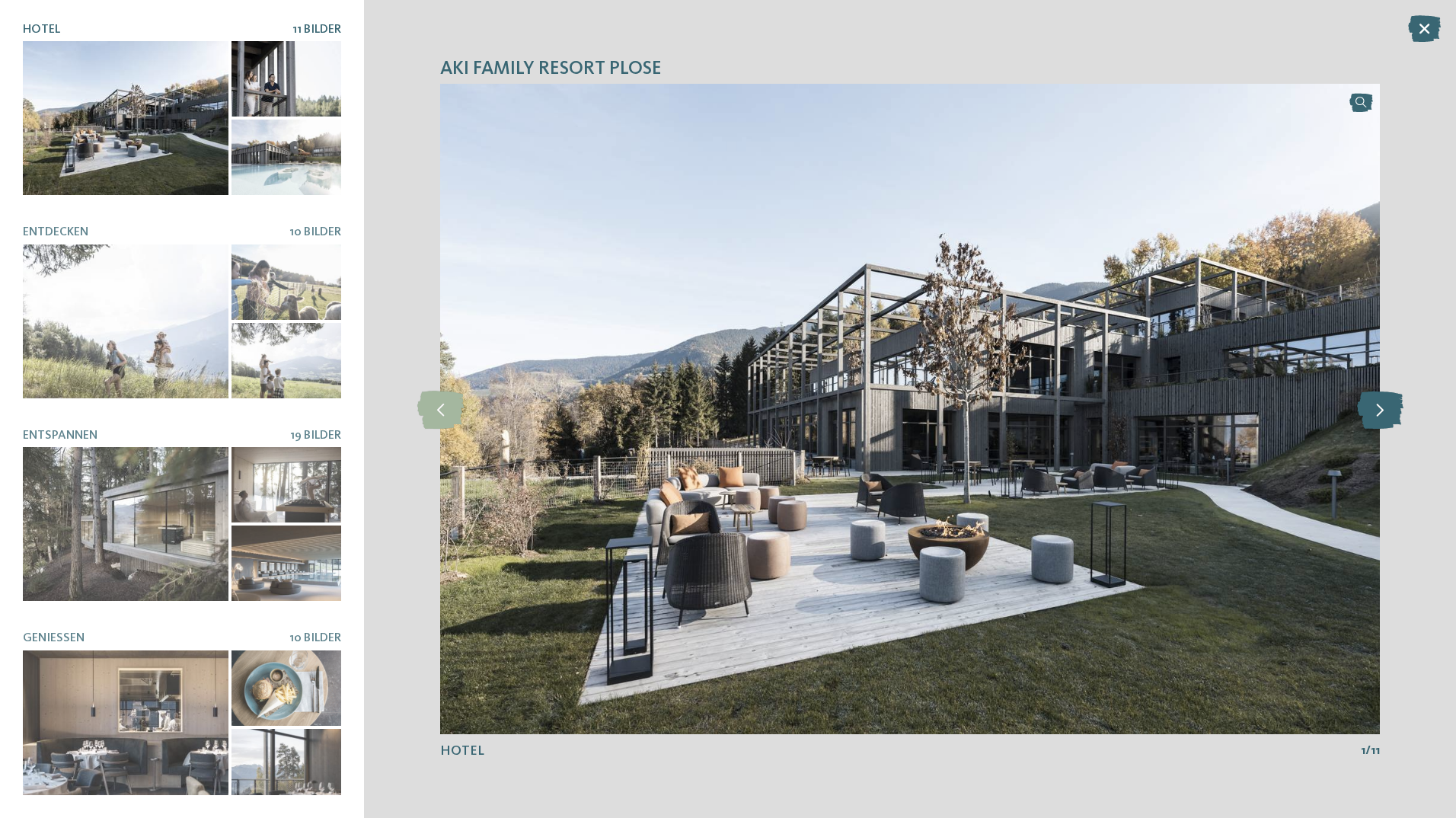
click at [1376, 411] on icon at bounding box center [1380, 409] width 47 height 38
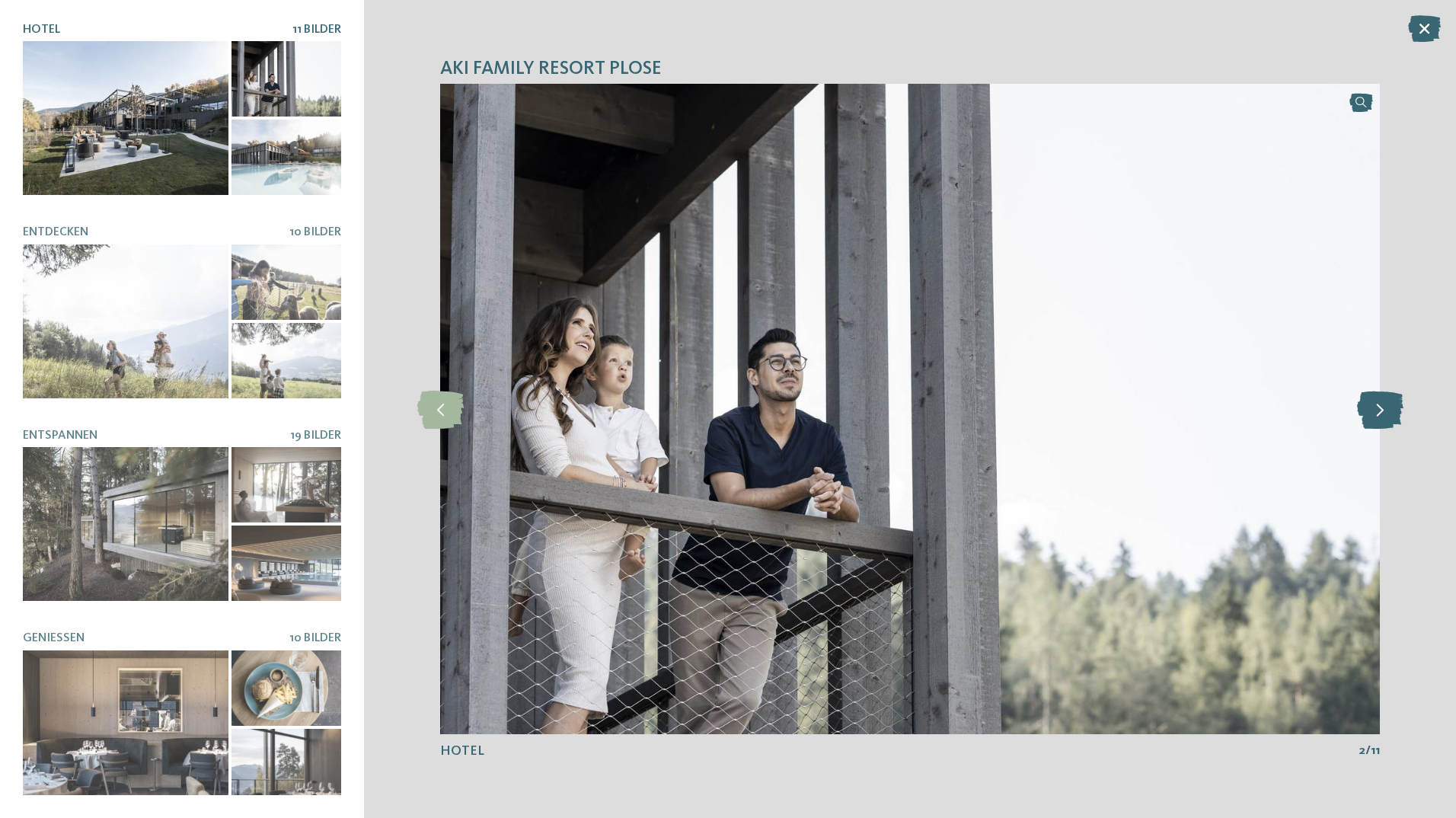
click at [1376, 411] on icon at bounding box center [1380, 409] width 47 height 38
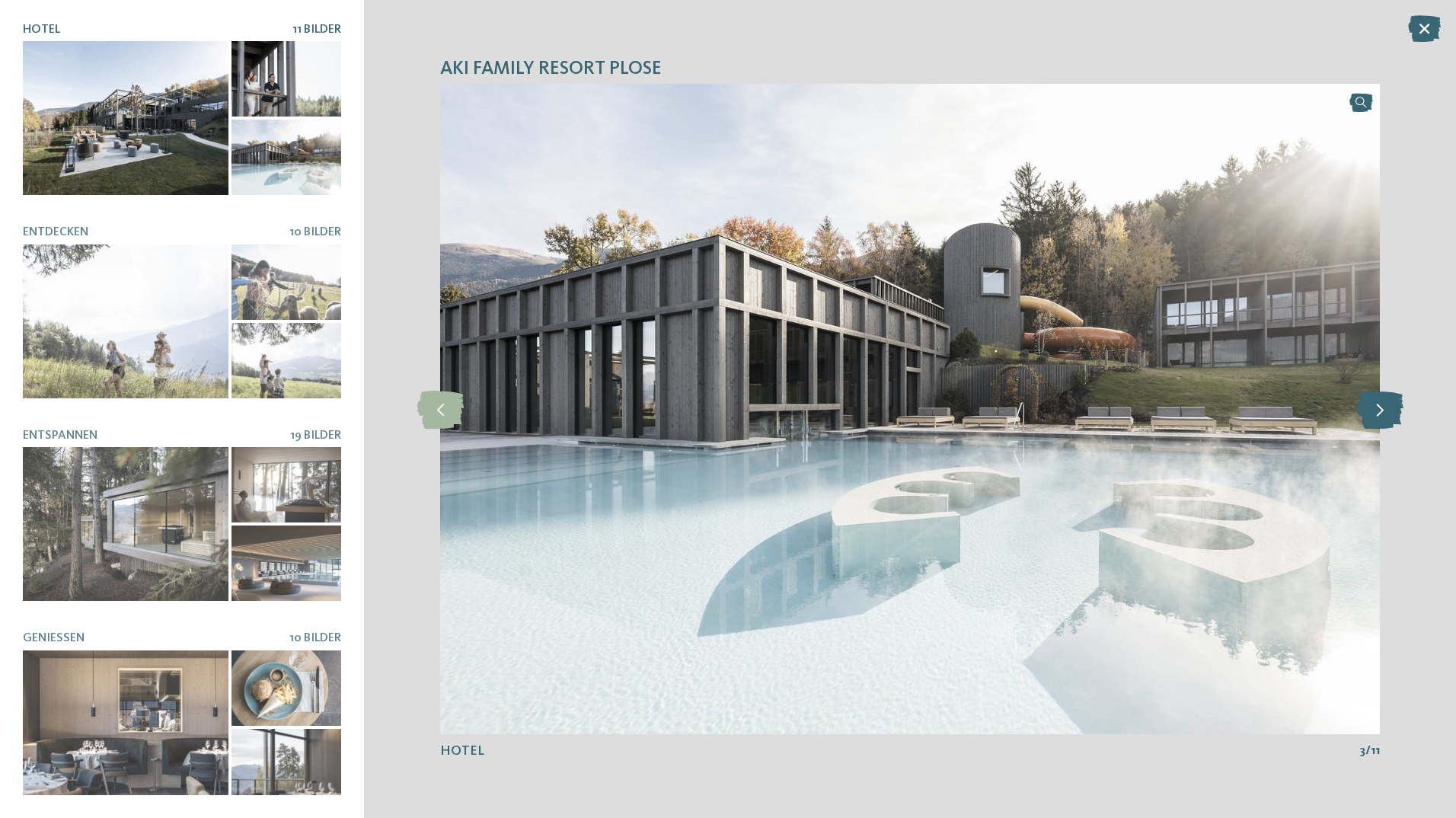
click at [1376, 411] on icon at bounding box center [1380, 409] width 47 height 38
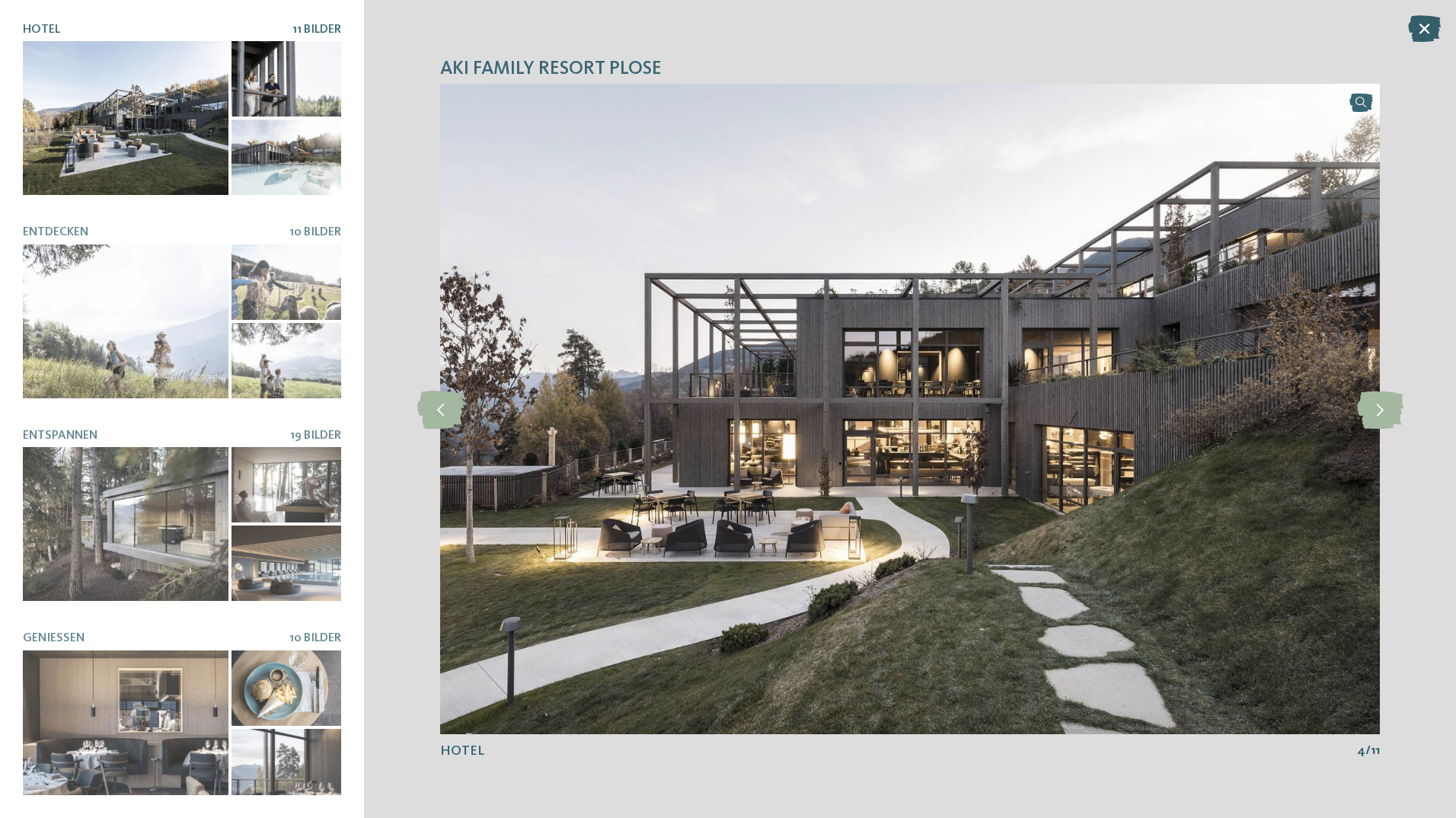
click at [1419, 27] on icon at bounding box center [1424, 28] width 33 height 27
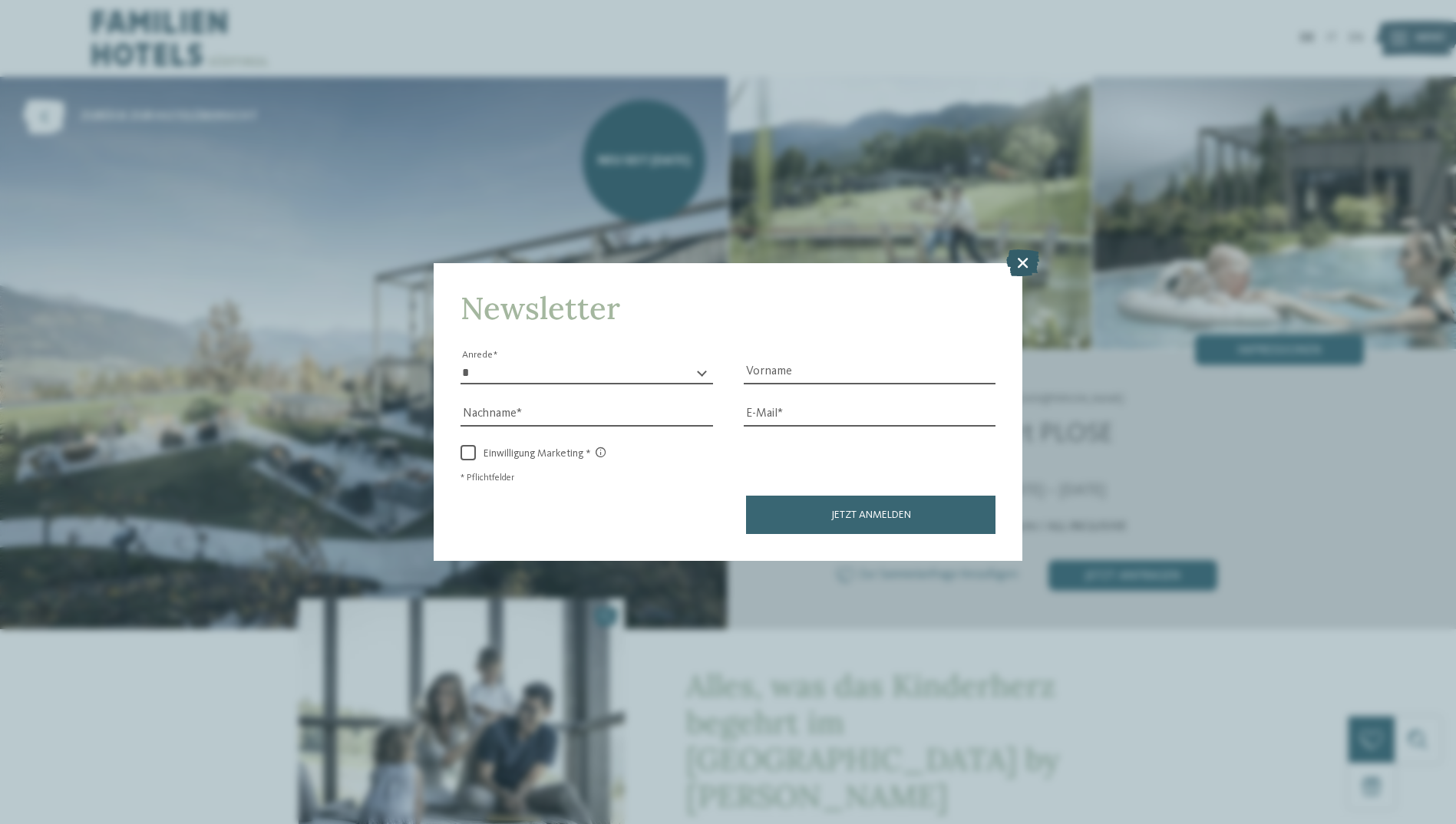
click at [1024, 255] on icon at bounding box center [1023, 262] width 33 height 27
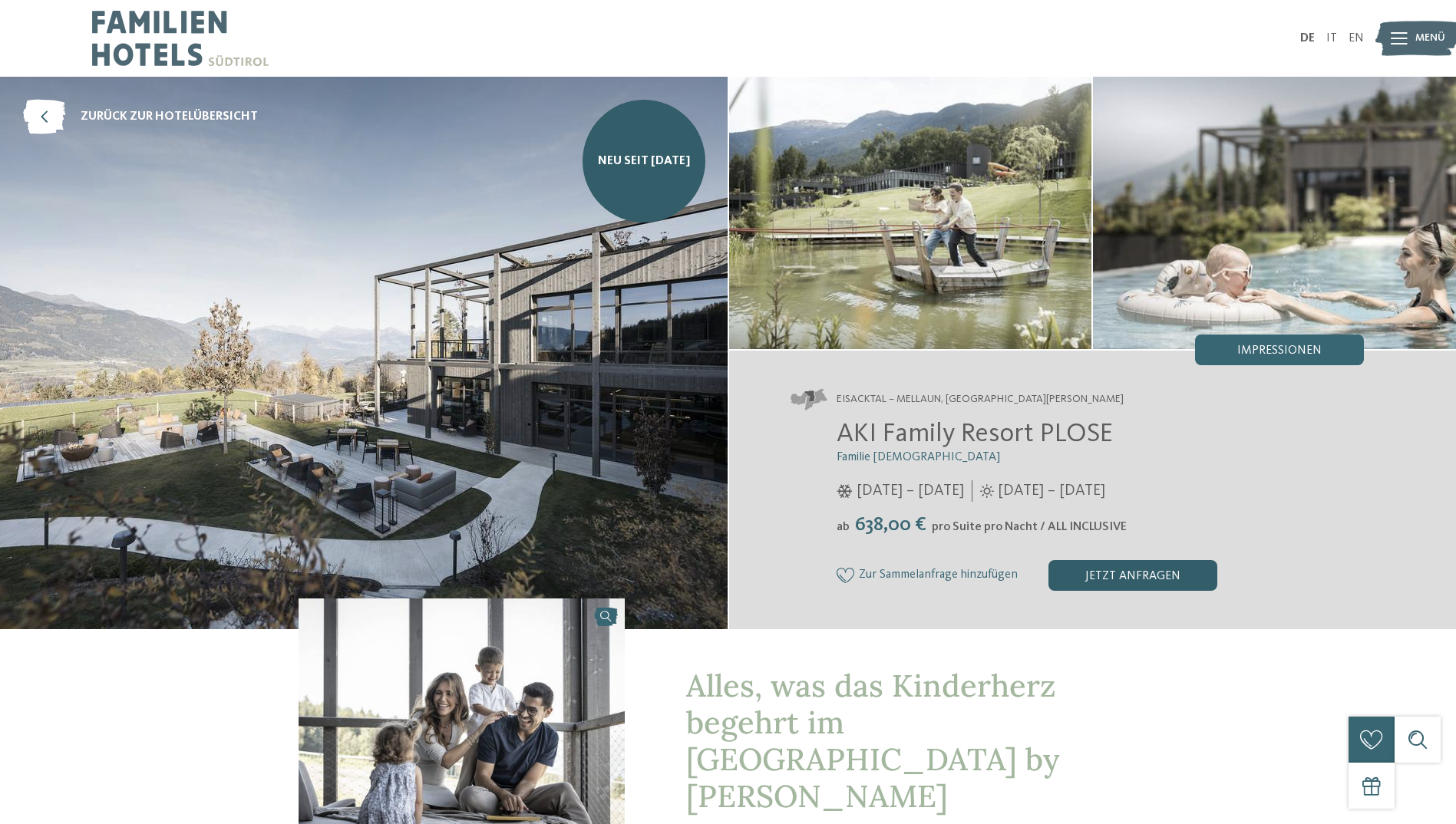
click at [1140, 568] on div "jetzt anfragen" at bounding box center [1132, 575] width 169 height 30
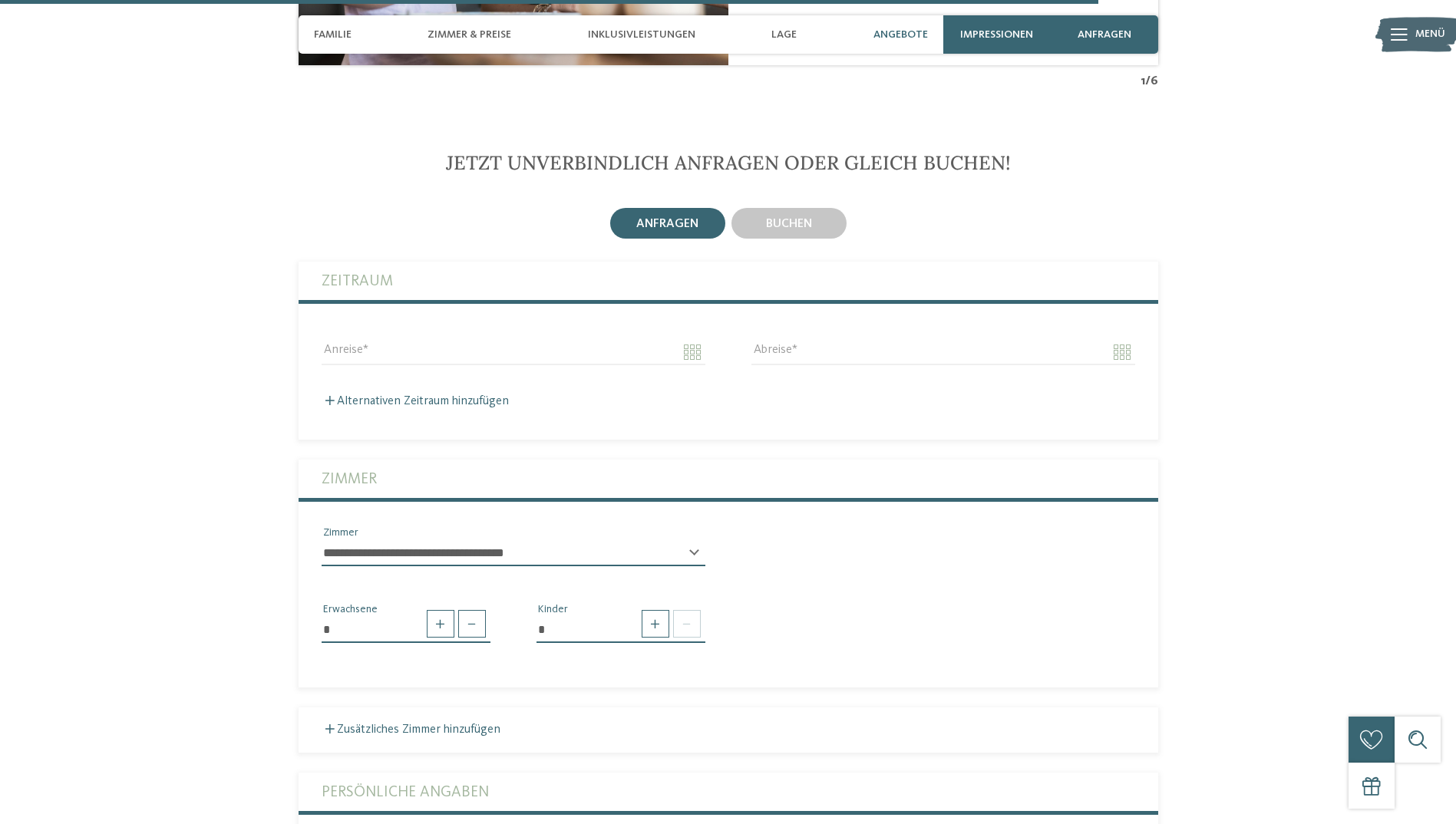
scroll to position [3938, 0]
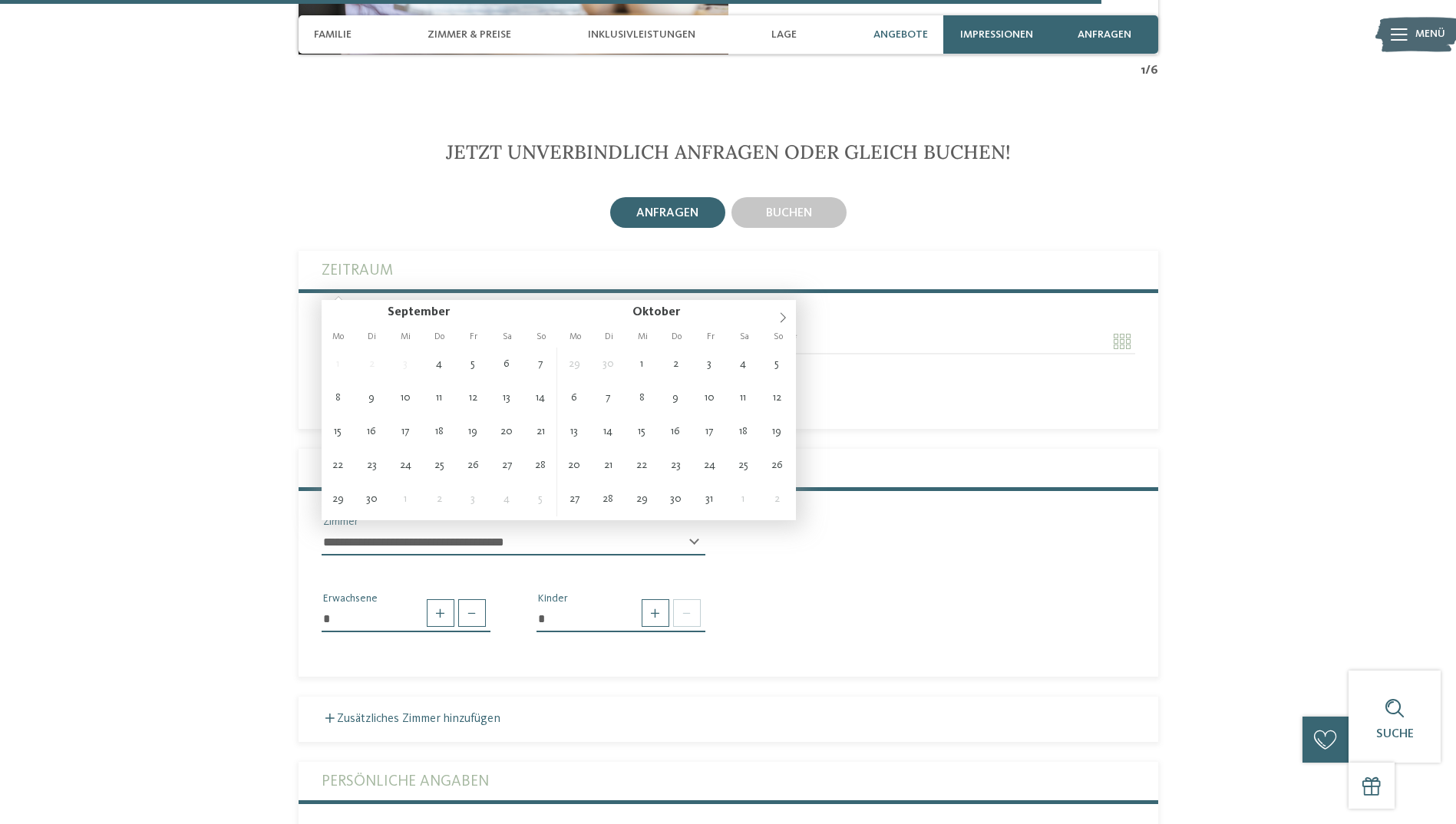
click at [583, 328] on input "Anreise" at bounding box center [514, 341] width 384 height 26
type input "**********"
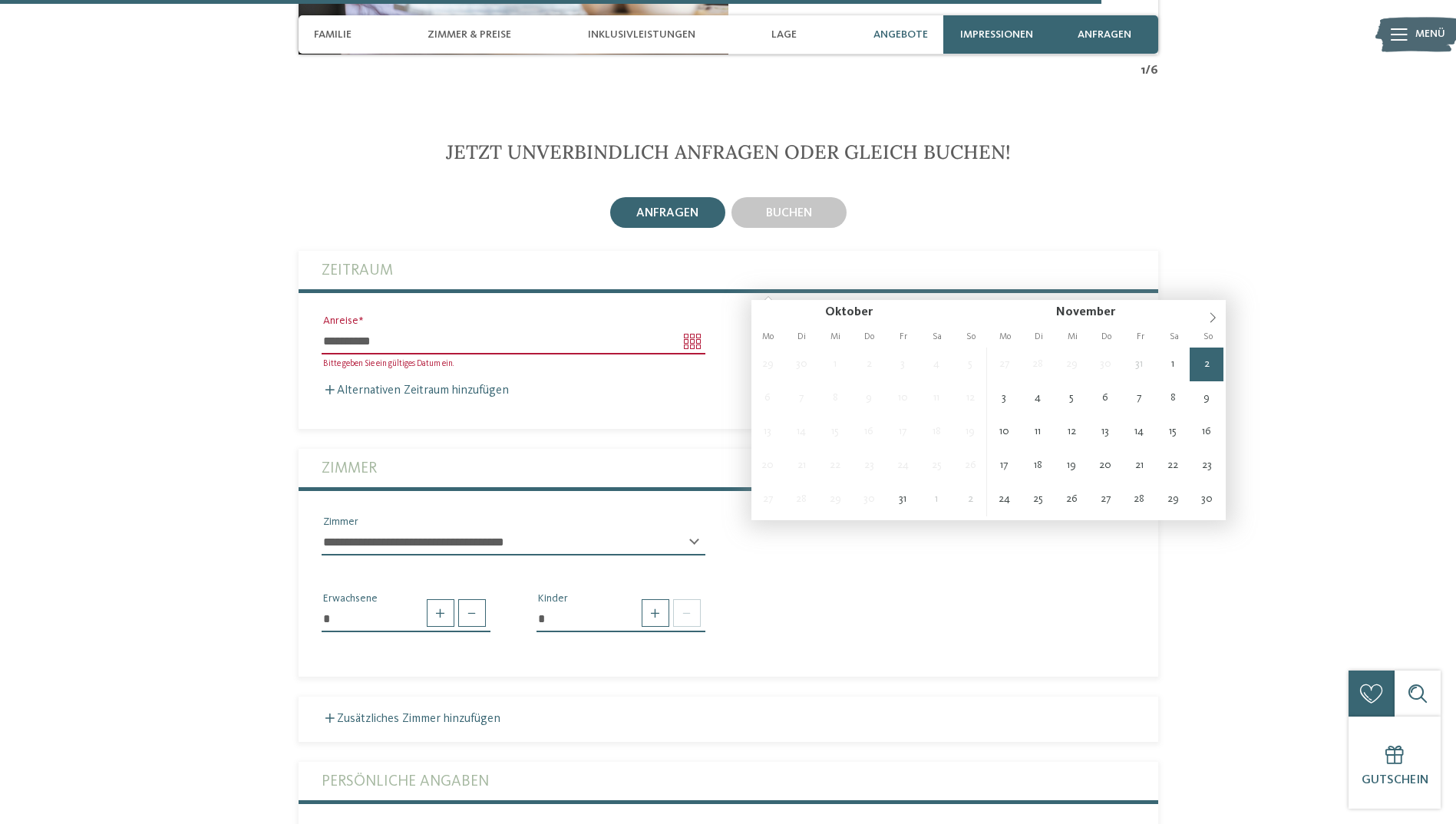
type input "**********"
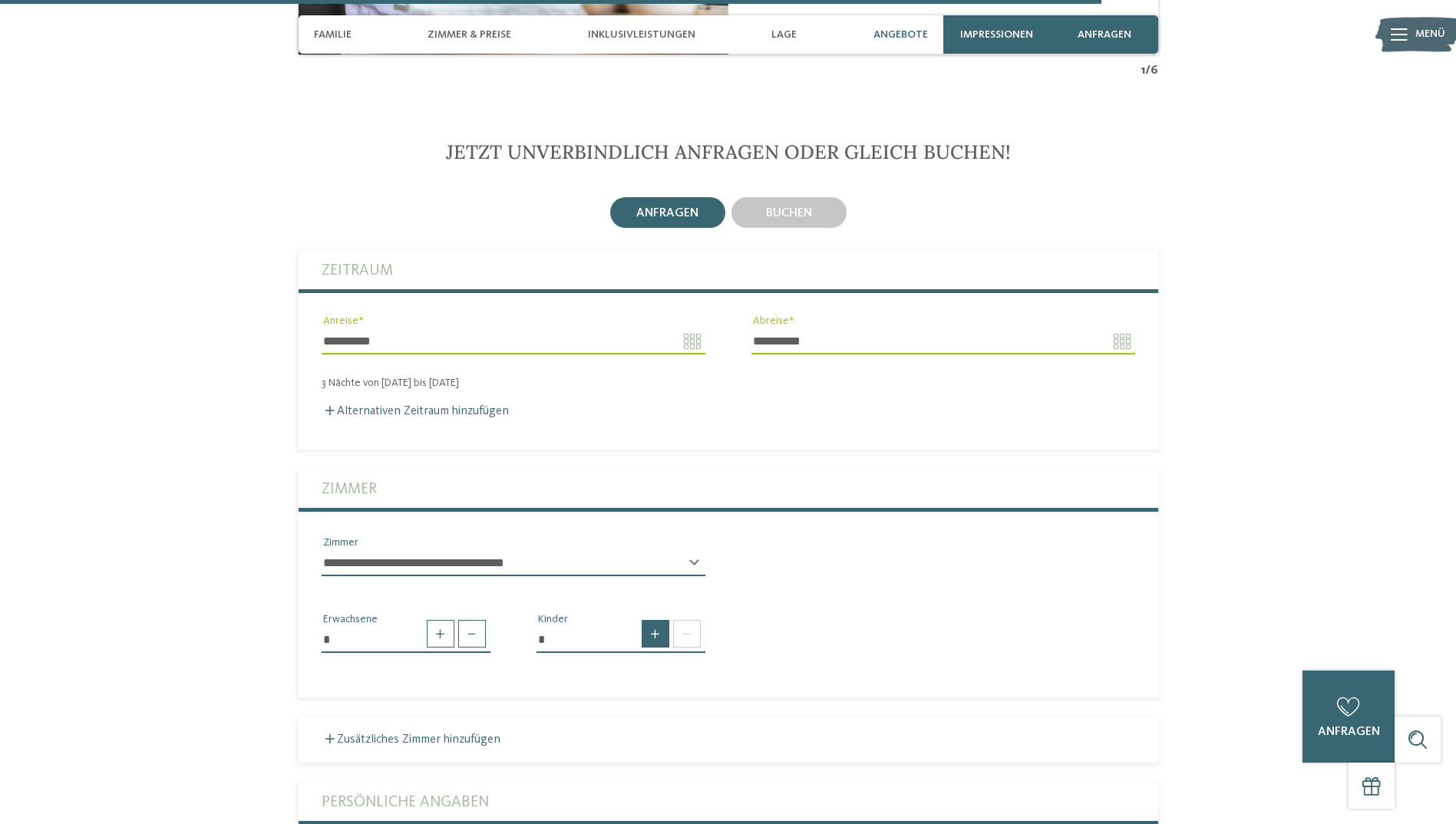
click at [650, 620] on span at bounding box center [656, 634] width 28 height 28
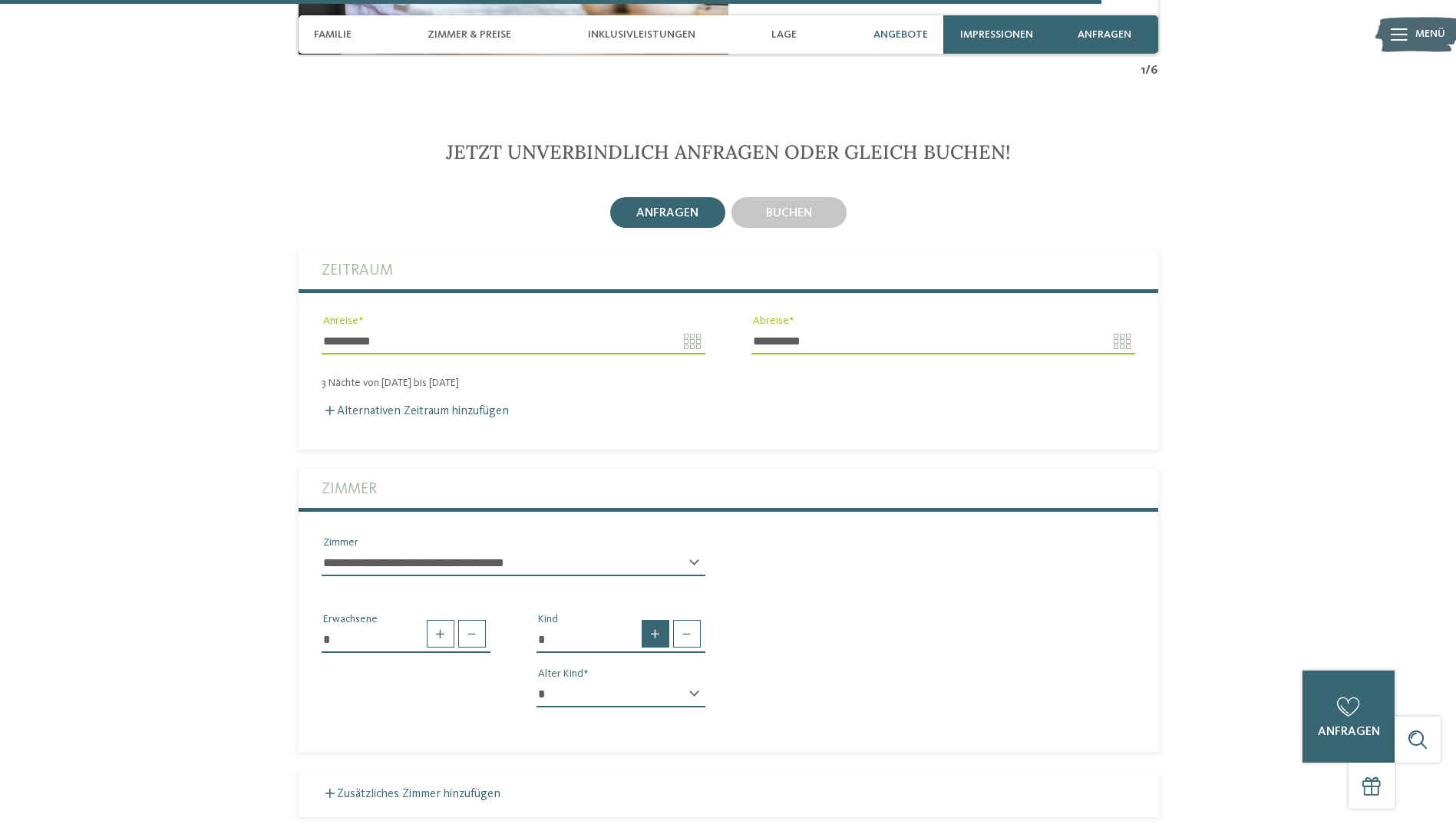
click at [650, 620] on span at bounding box center [656, 634] width 28 height 28
type input "*"
click at [601, 681] on select "* * * * * * * * * * * ** ** ** ** ** ** ** **" at bounding box center [621, 694] width 169 height 26
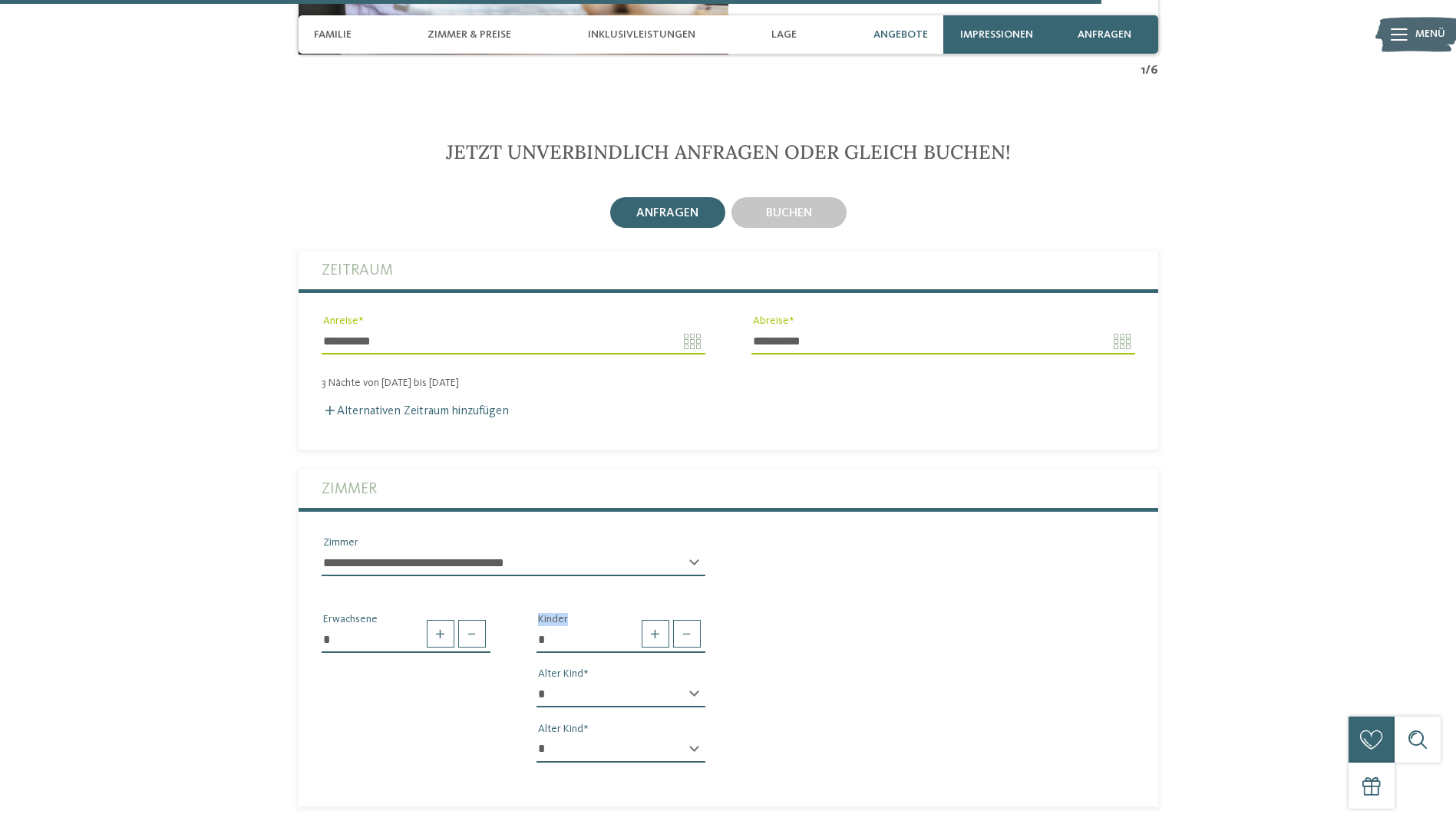
select select "*"
click at [537, 681] on select "* * * * * * * * * * * ** ** ** ** ** ** ** **" at bounding box center [621, 694] width 169 height 26
click at [581, 736] on select "* * * * * * * * * * * ** ** ** ** ** ** ** **" at bounding box center [621, 749] width 169 height 26
select select "*"
click at [537, 736] on select "* * * * * * * * * * * ** ** ** ** ** ** ** **" at bounding box center [621, 749] width 169 height 26
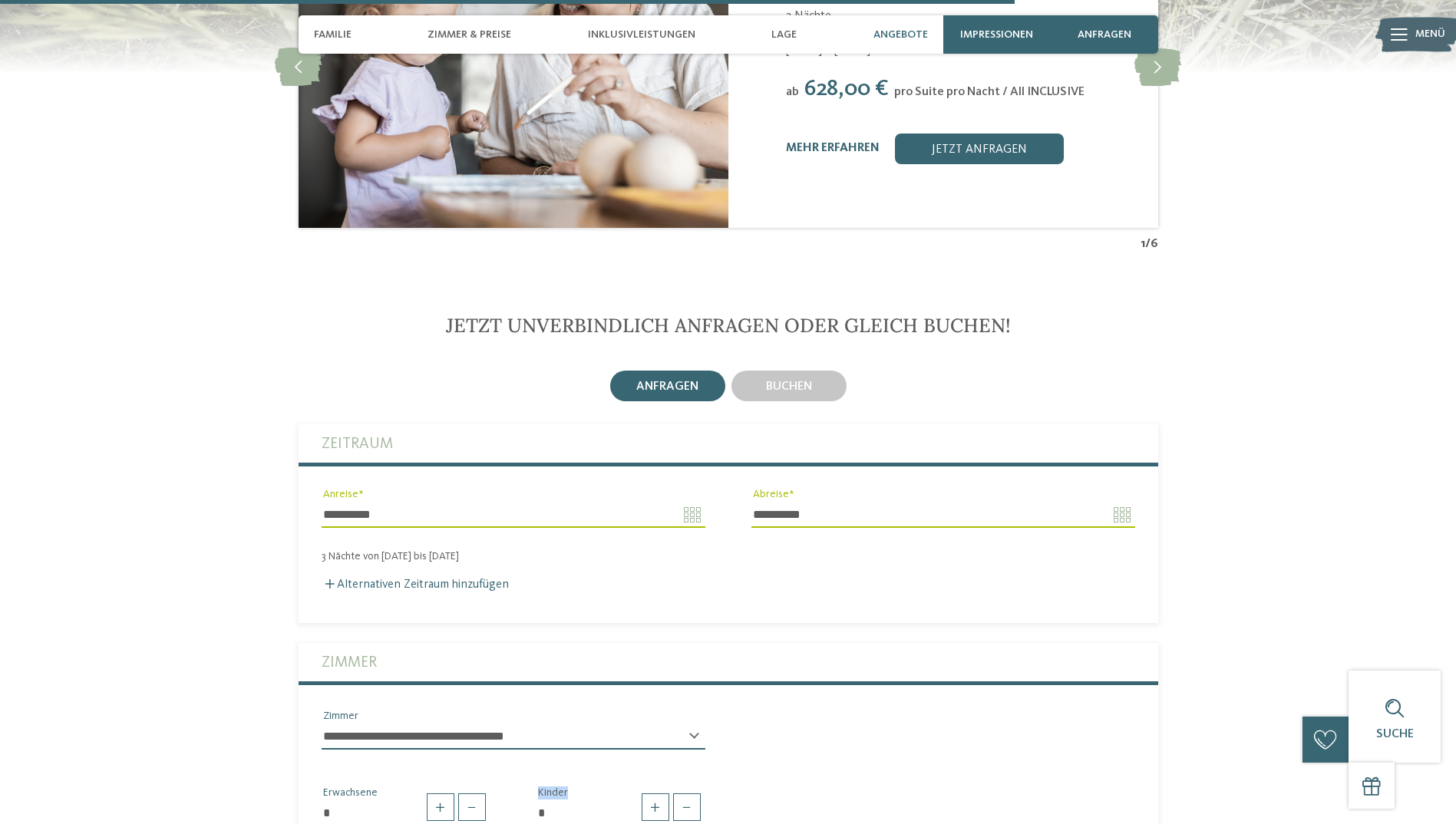
scroll to position [3708, 0]
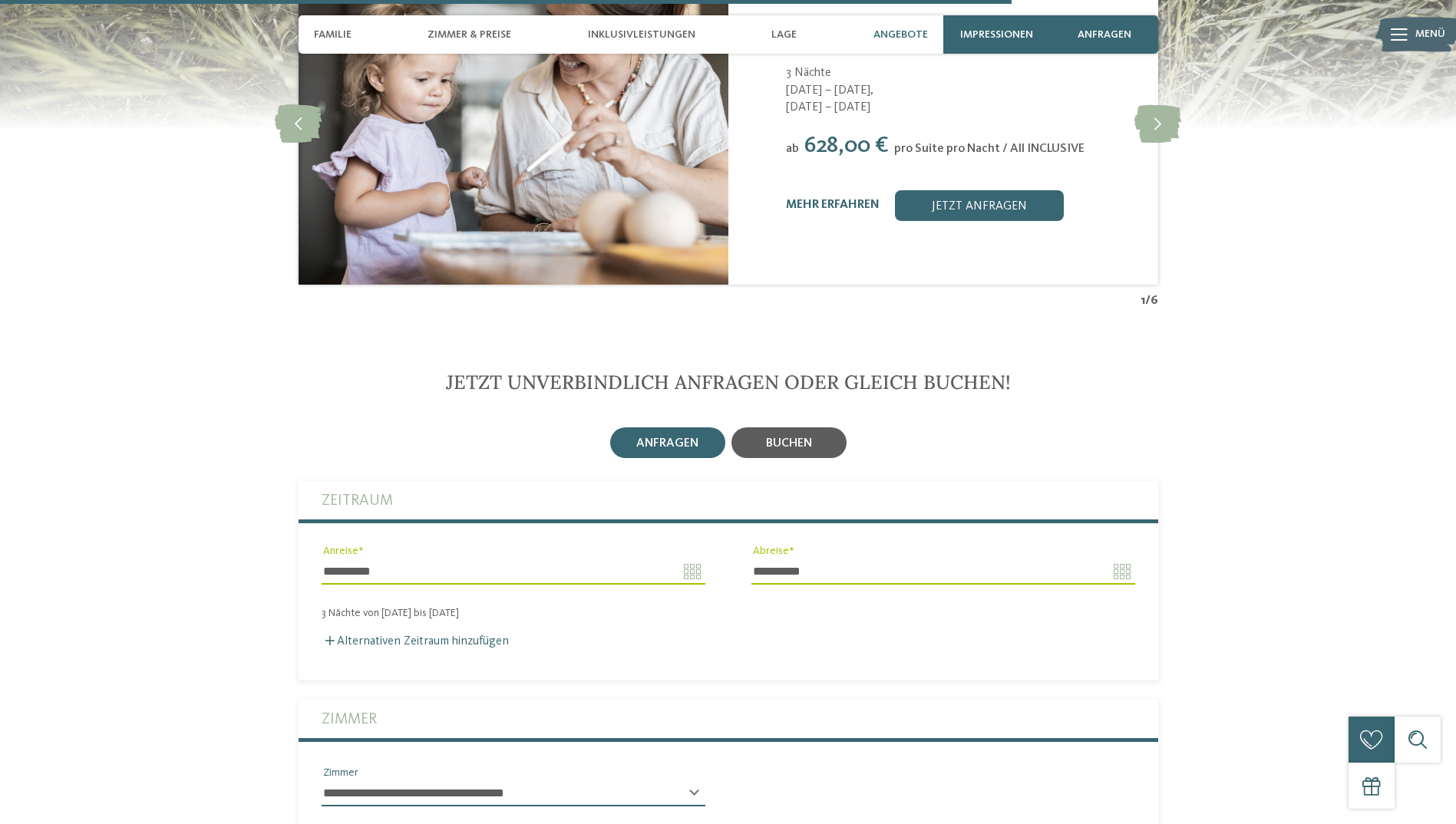
click at [791, 438] on span "buchen" at bounding box center [789, 443] width 46 height 12
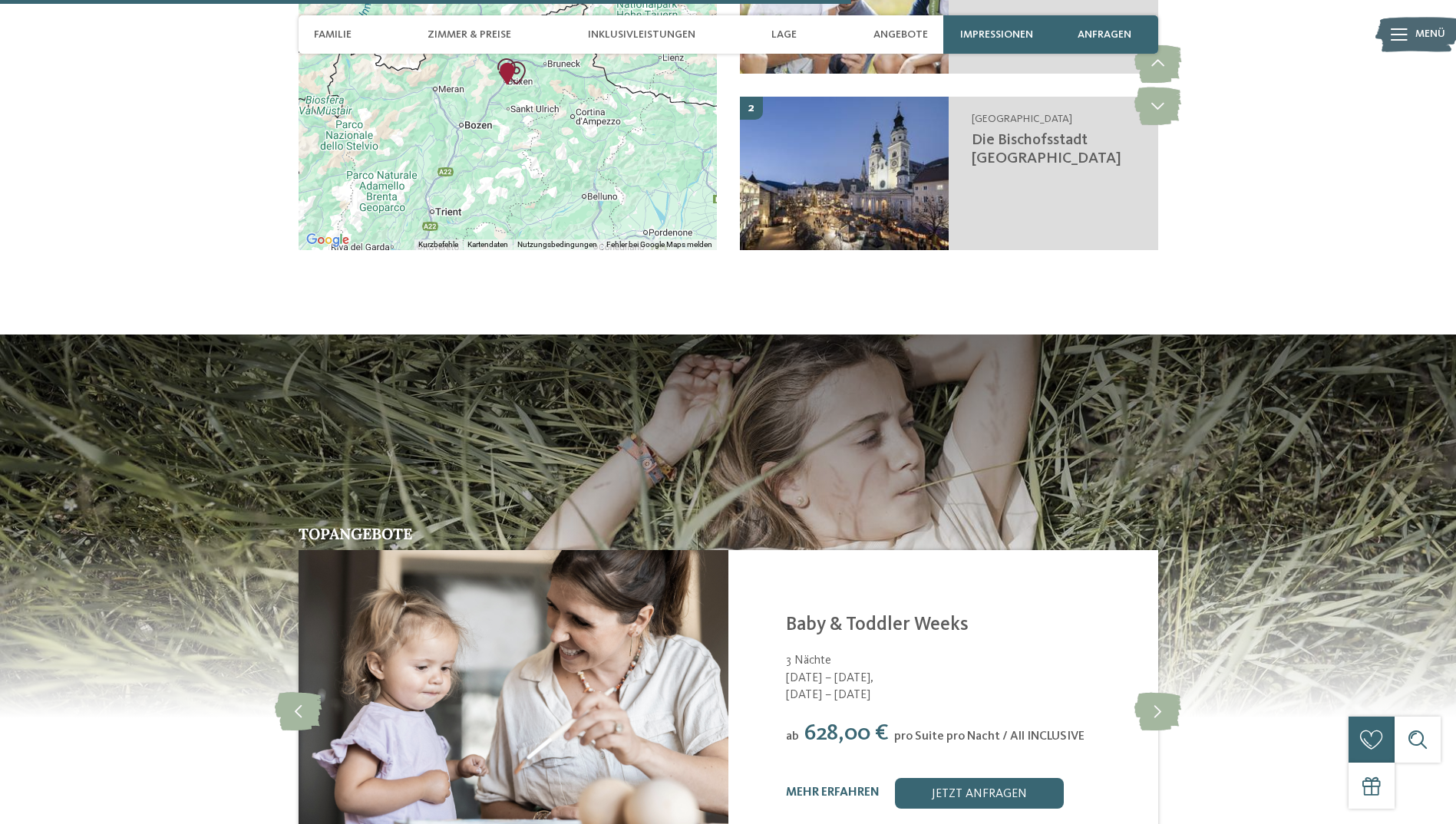
scroll to position [2864, 0]
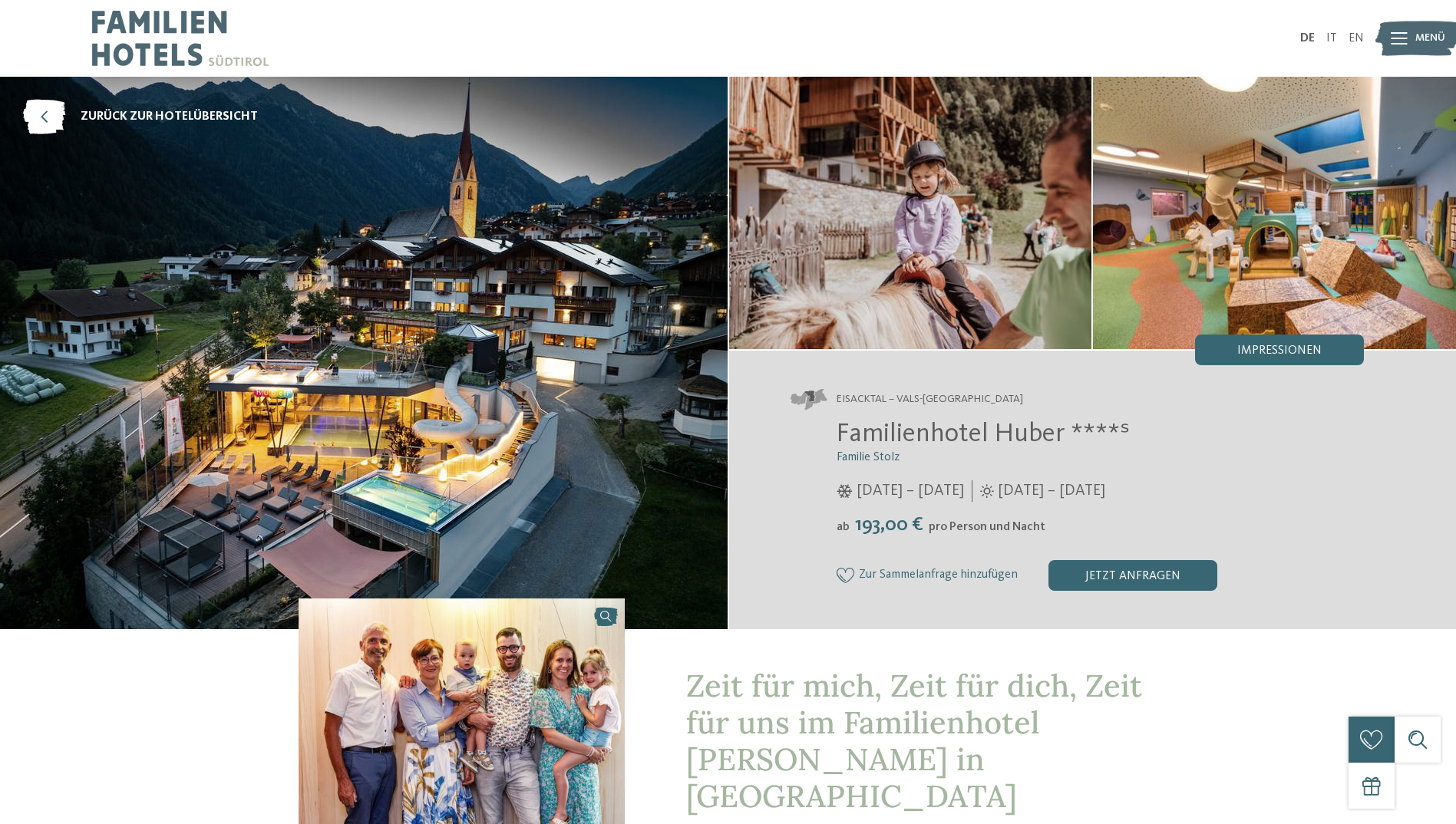
click at [189, 45] on img at bounding box center [180, 38] width 176 height 77
drag, startPoint x: 1062, startPoint y: 434, endPoint x: 835, endPoint y: 432, distance: 227.0
click at [835, 432] on div "Familienhotel Huber ****ˢ Familie Stolz 05.12.2025 – 12.04.2026 01.05. – 05.12.…" at bounding box center [1078, 504] width 574 height 172
copy span "Familienhotel Huber"
